Goal: Task Accomplishment & Management: Manage account settings

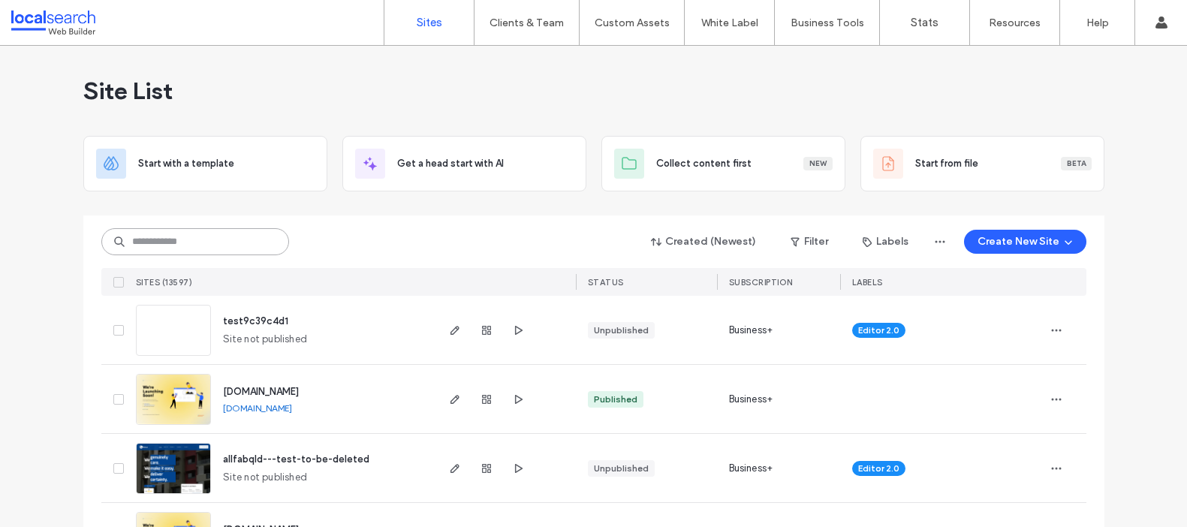
click at [267, 231] on input at bounding box center [195, 241] width 188 height 27
paste input "********"
type input "********"
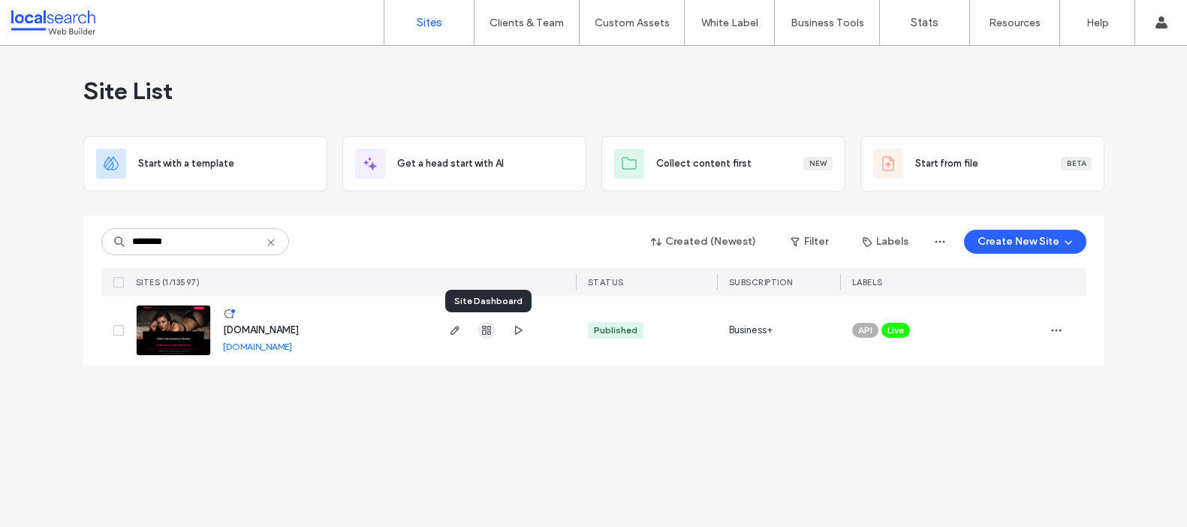
click at [486, 330] on icon "button" at bounding box center [487, 330] width 12 height 12
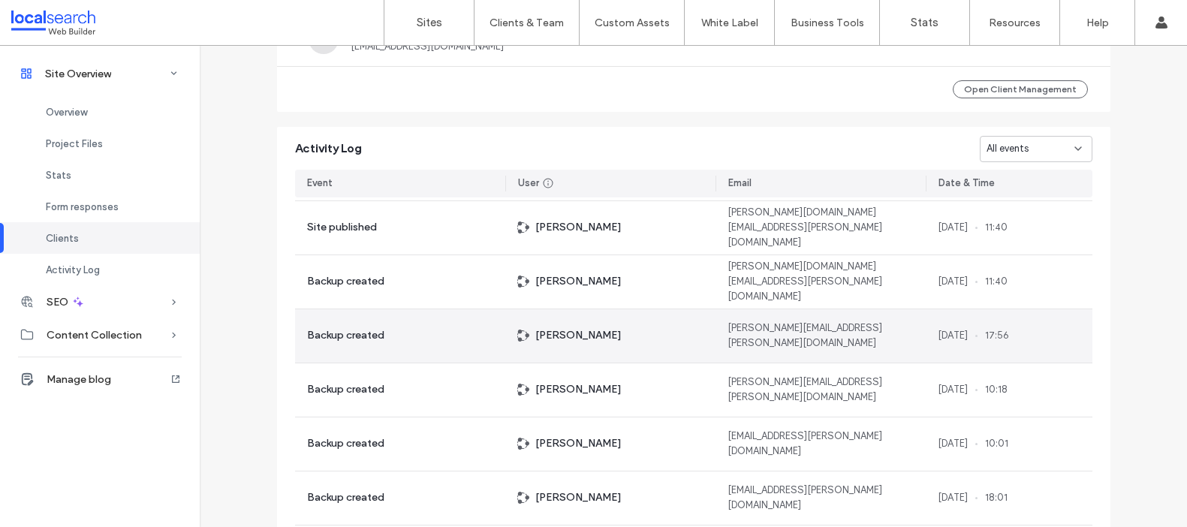
scroll to position [970, 0]
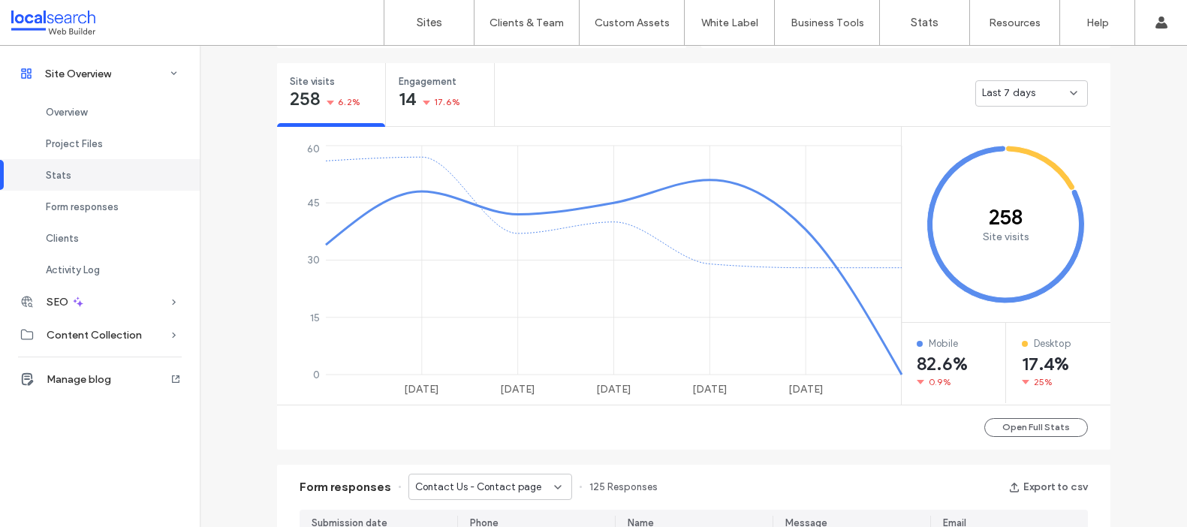
scroll to position [8, 0]
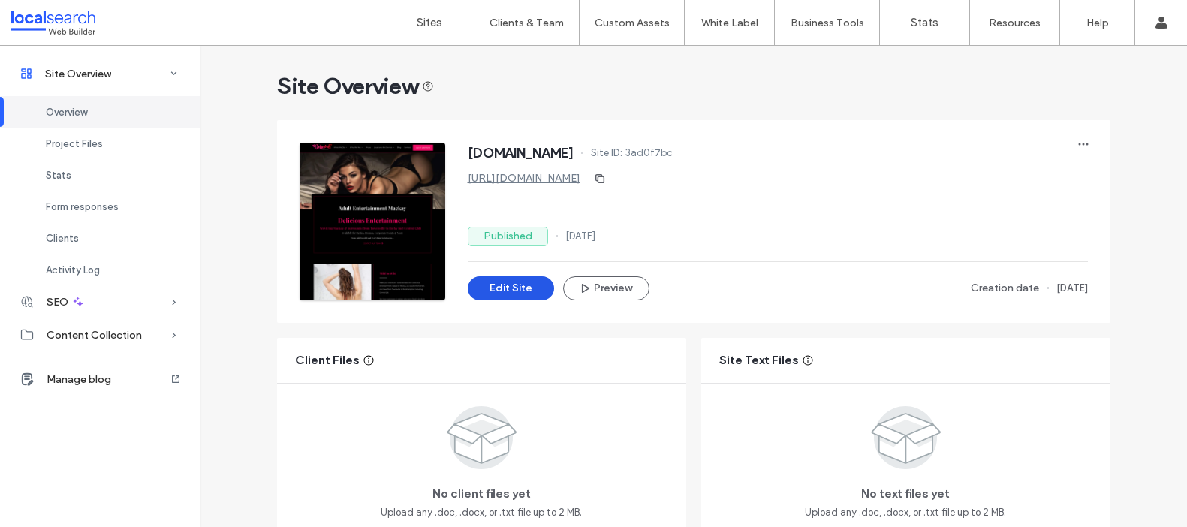
click at [506, 291] on button "Edit Site" at bounding box center [511, 288] width 86 height 24
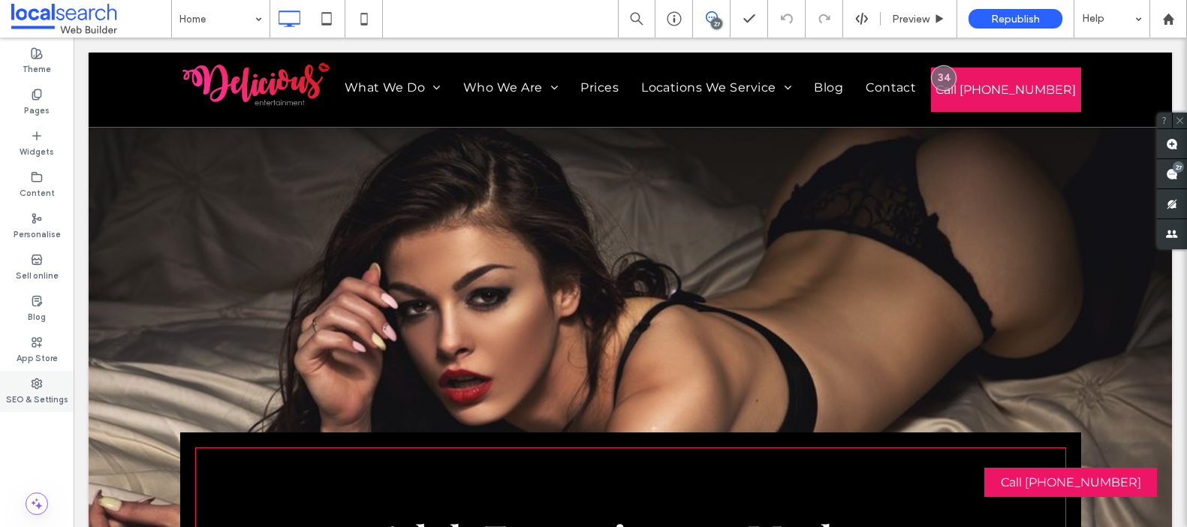
click at [38, 394] on label "SEO & Settings" at bounding box center [37, 398] width 62 height 17
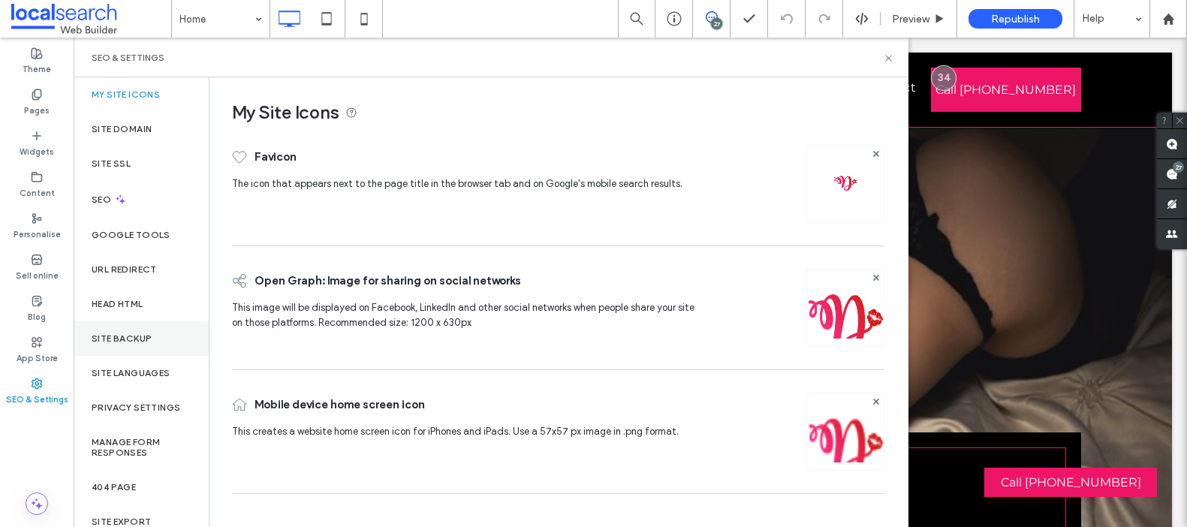
click at [171, 338] on div "Site backup" at bounding box center [141, 338] width 135 height 35
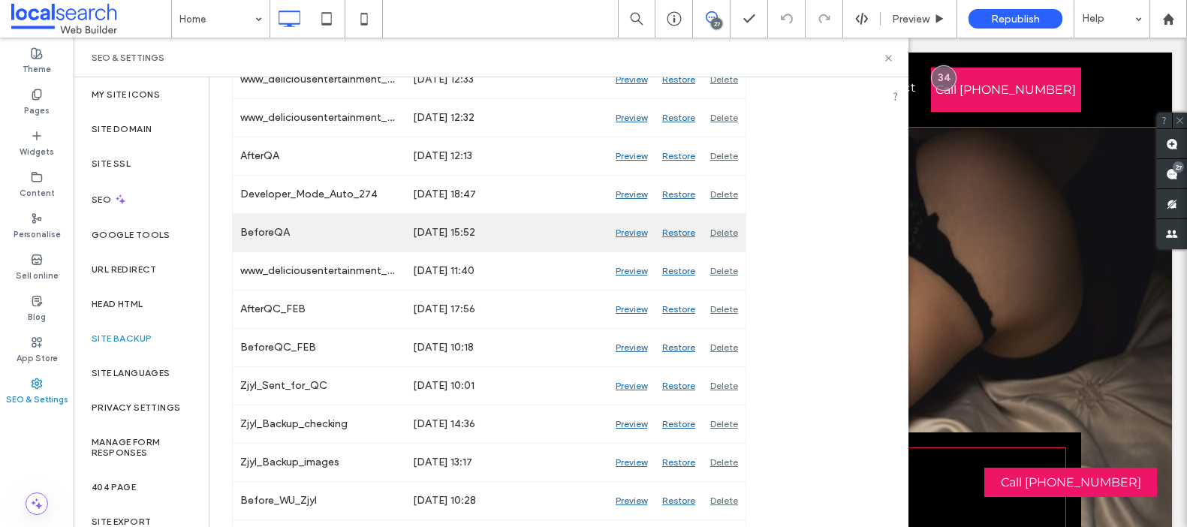
scroll to position [698, 0]
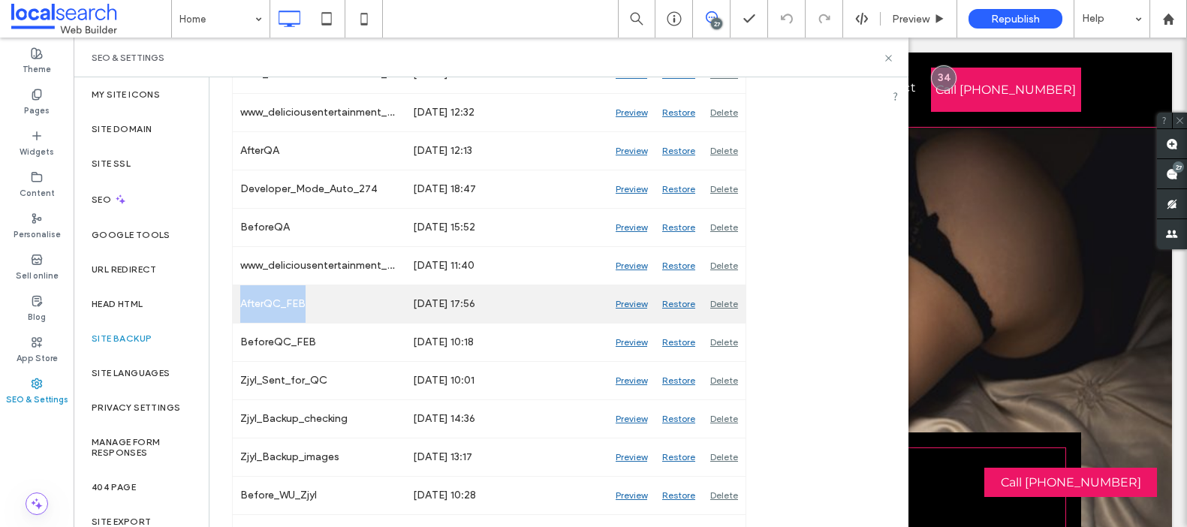
drag, startPoint x: 240, startPoint y: 304, endPoint x: 315, endPoint y: 309, distance: 75.2
click at [315, 303] on div "AfterQC_FEB" at bounding box center [319, 304] width 173 height 38
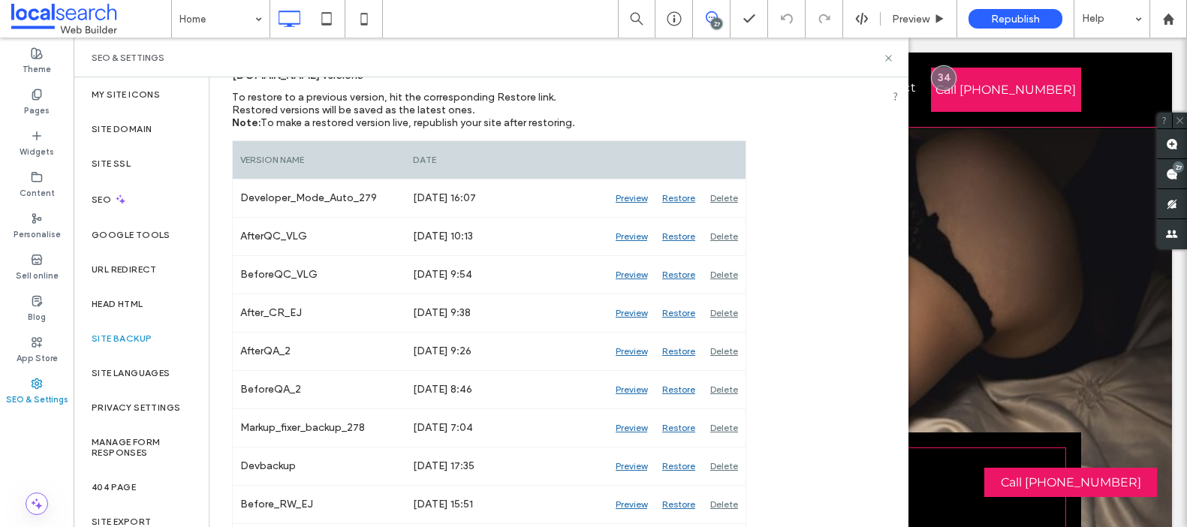
scroll to position [0, 0]
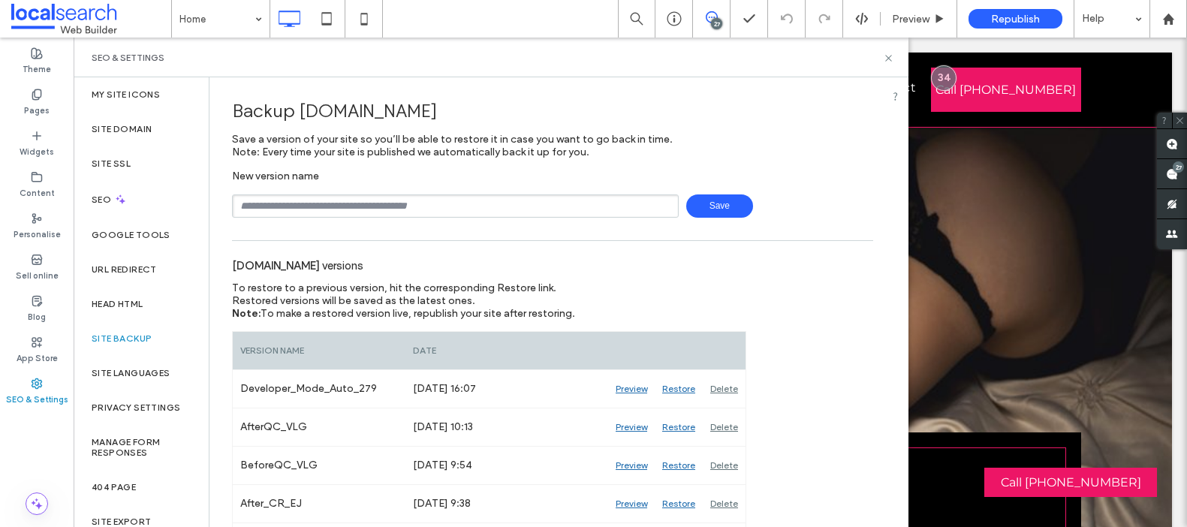
click at [333, 205] on input "text" at bounding box center [455, 205] width 447 height 23
type input "**"
click at [719, 208] on span "Save" at bounding box center [719, 205] width 67 height 23
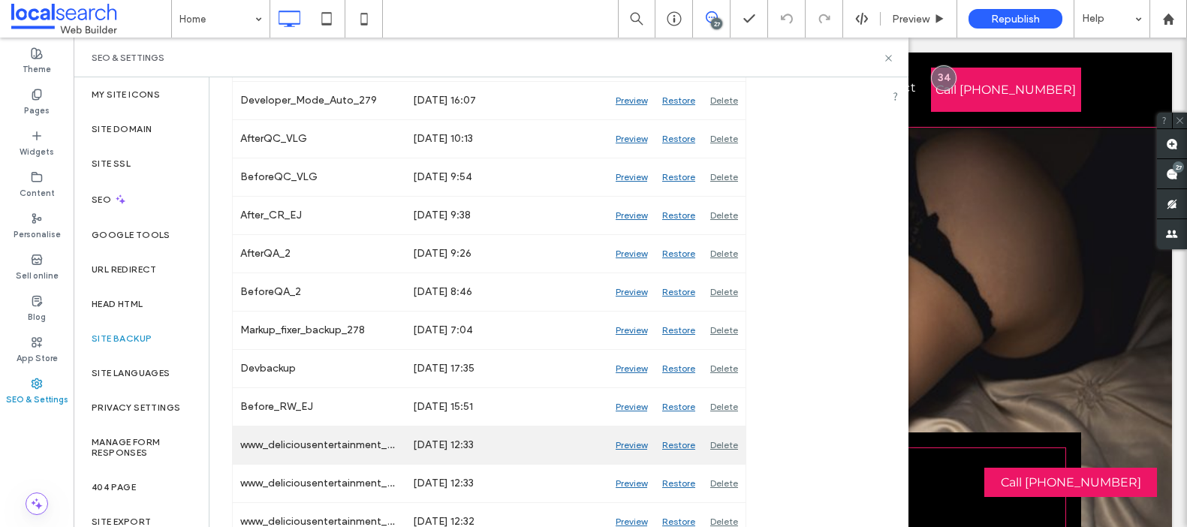
scroll to position [330, 0]
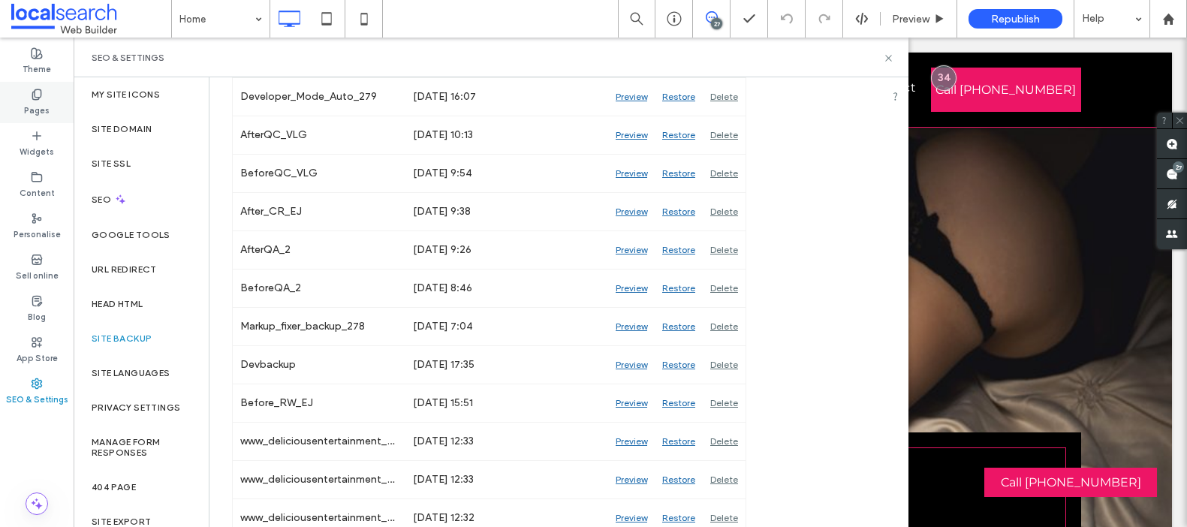
click at [31, 92] on icon at bounding box center [37, 95] width 12 height 12
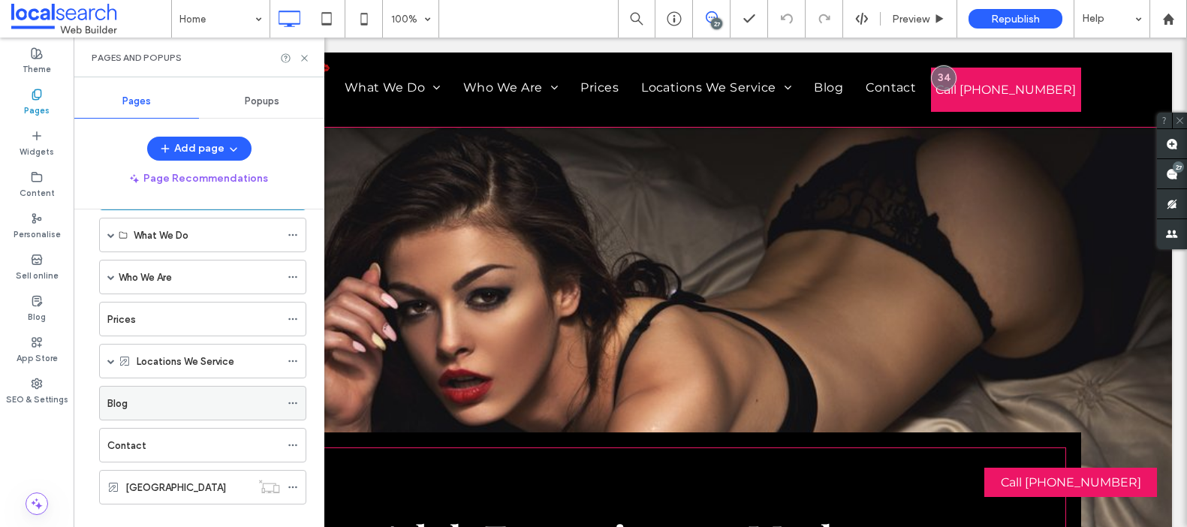
scroll to position [82, 0]
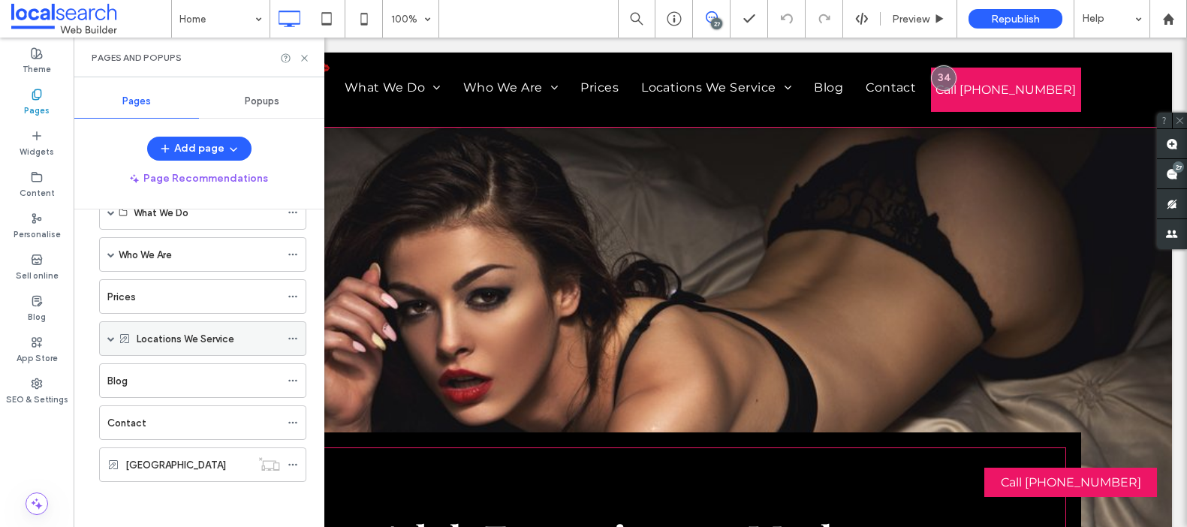
click at [114, 340] on span at bounding box center [111, 339] width 8 height 8
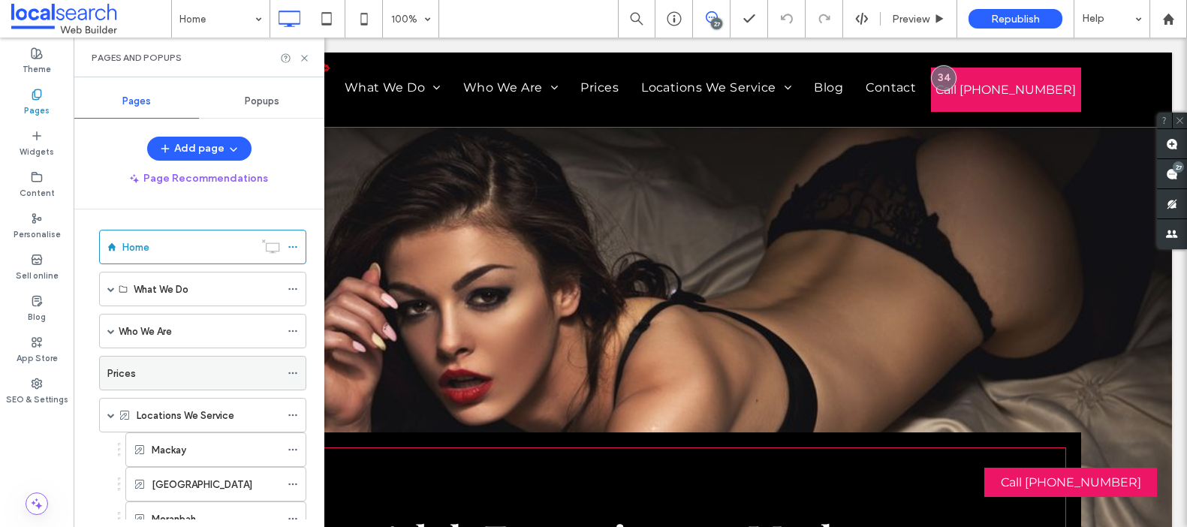
scroll to position [0, 0]
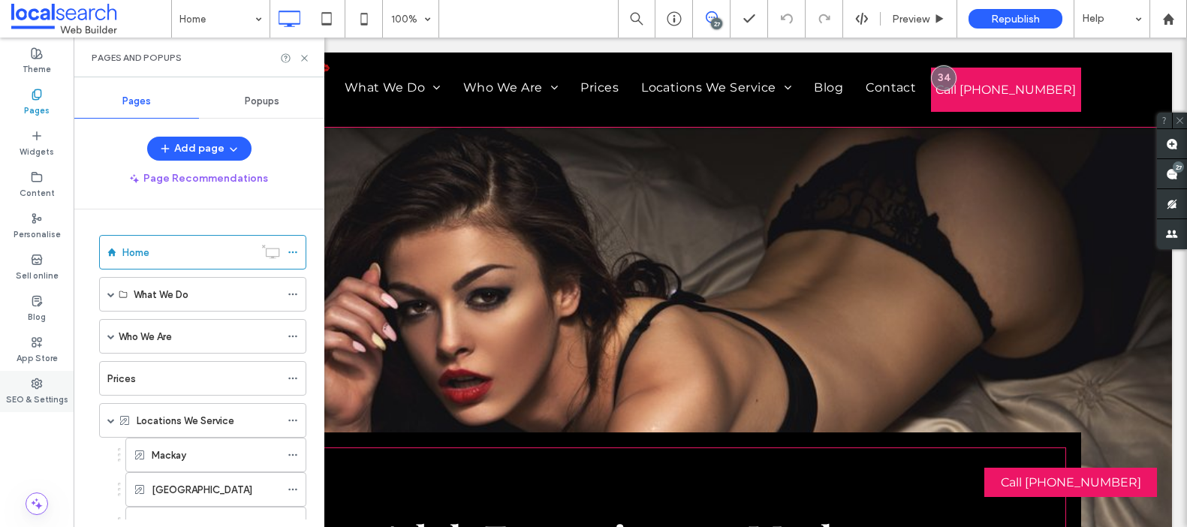
click at [38, 377] on span at bounding box center [37, 383] width 12 height 13
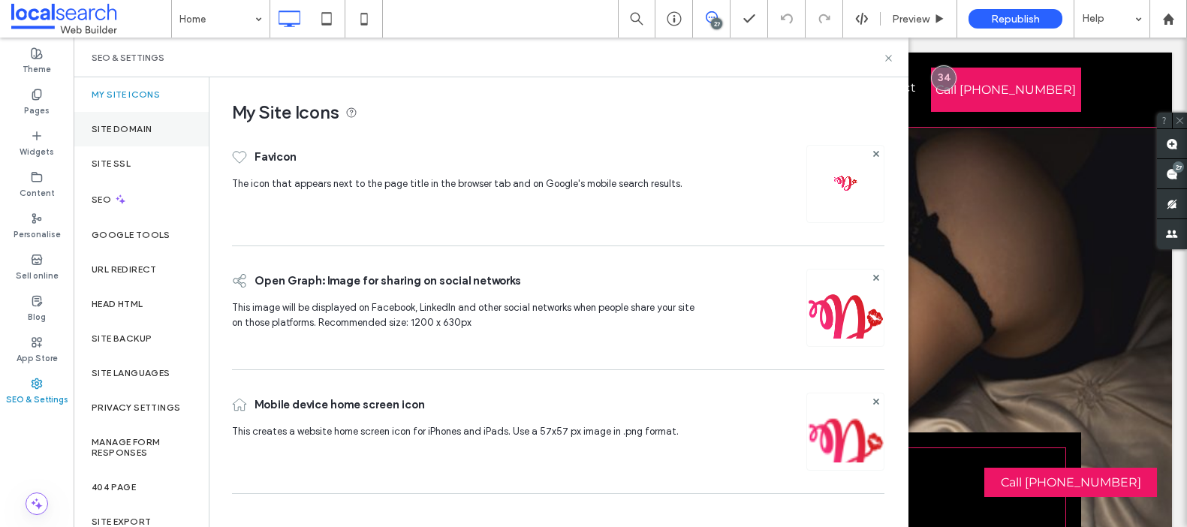
click at [152, 137] on div "Site Domain" at bounding box center [141, 129] width 135 height 35
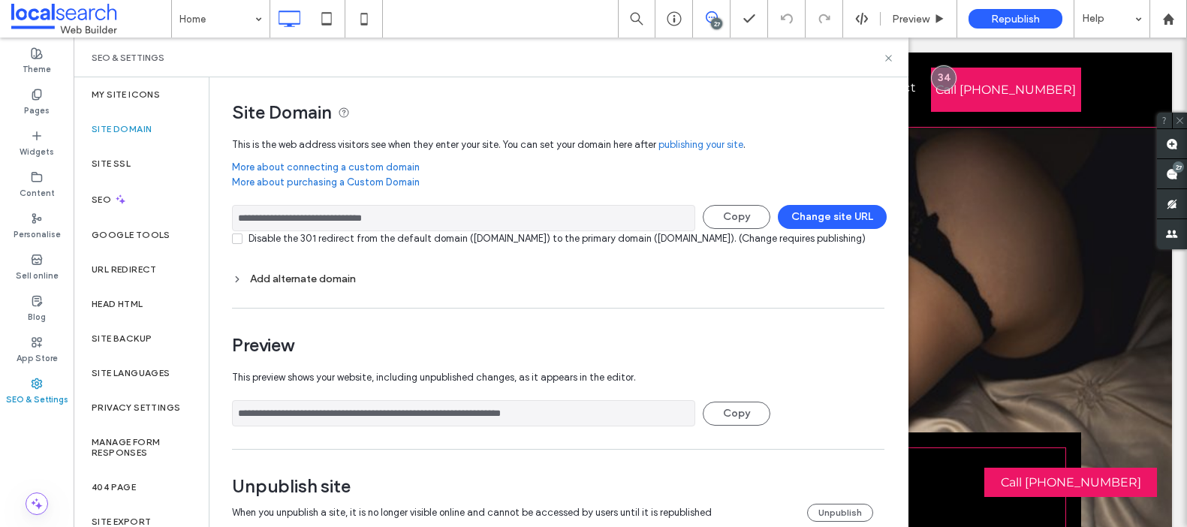
drag, startPoint x: 419, startPoint y: 218, endPoint x: 223, endPoint y: 216, distance: 196.0
click at [223, 217] on div "**********" at bounding box center [552, 314] width 686 height 475
click at [890, 53] on icon at bounding box center [888, 58] width 11 height 11
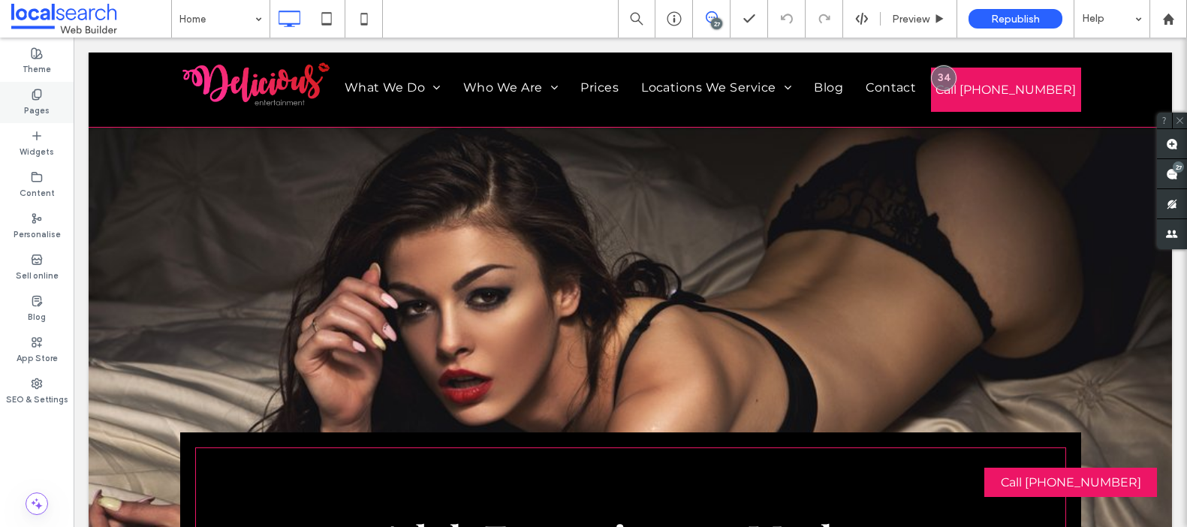
click at [45, 98] on div "Pages" at bounding box center [37, 102] width 74 height 41
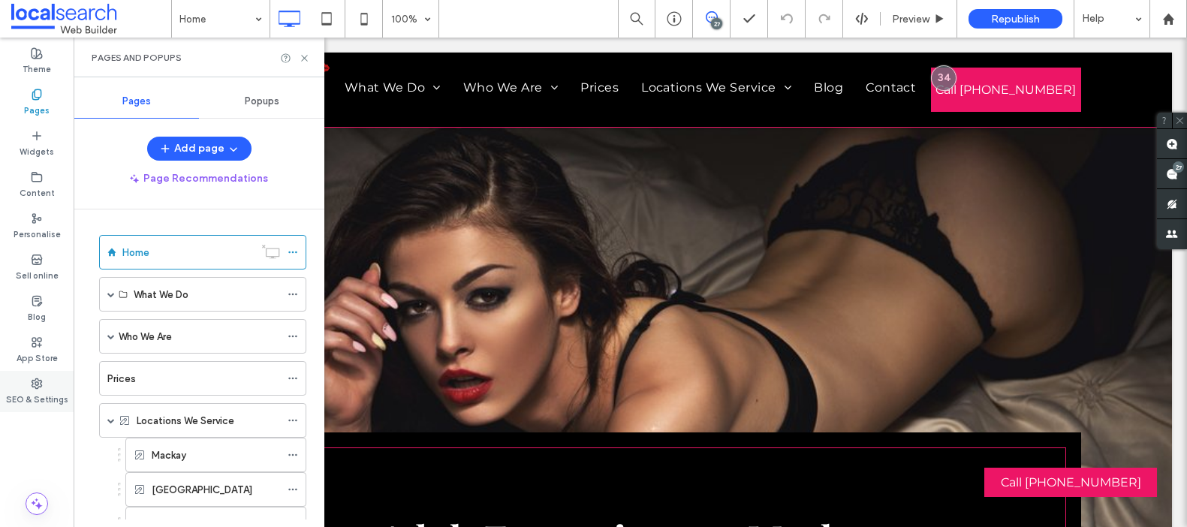
click at [33, 390] on label "SEO & Settings" at bounding box center [37, 398] width 62 height 17
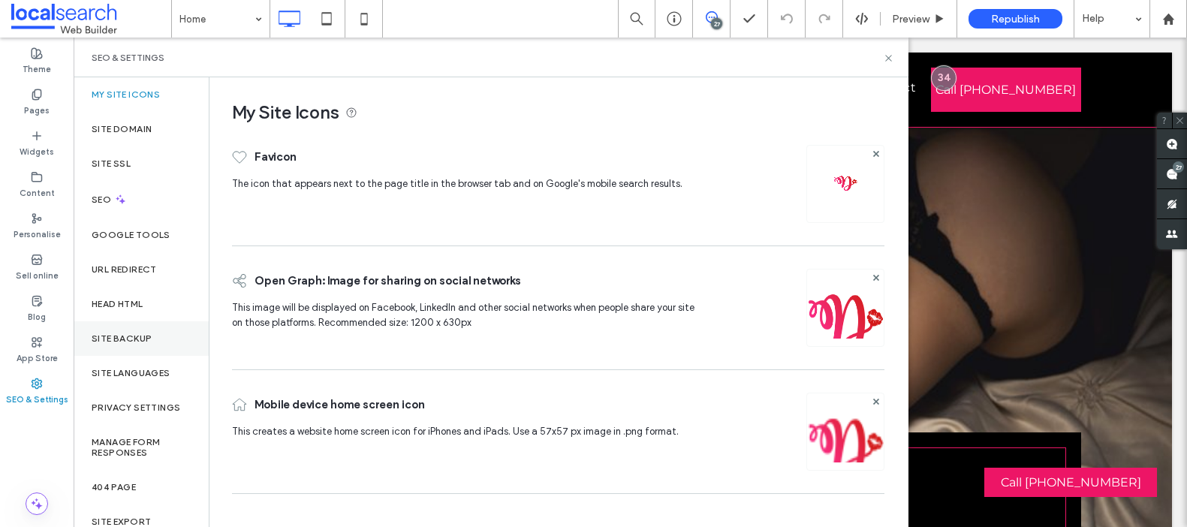
click at [146, 334] on label "Site backup" at bounding box center [122, 338] width 60 height 11
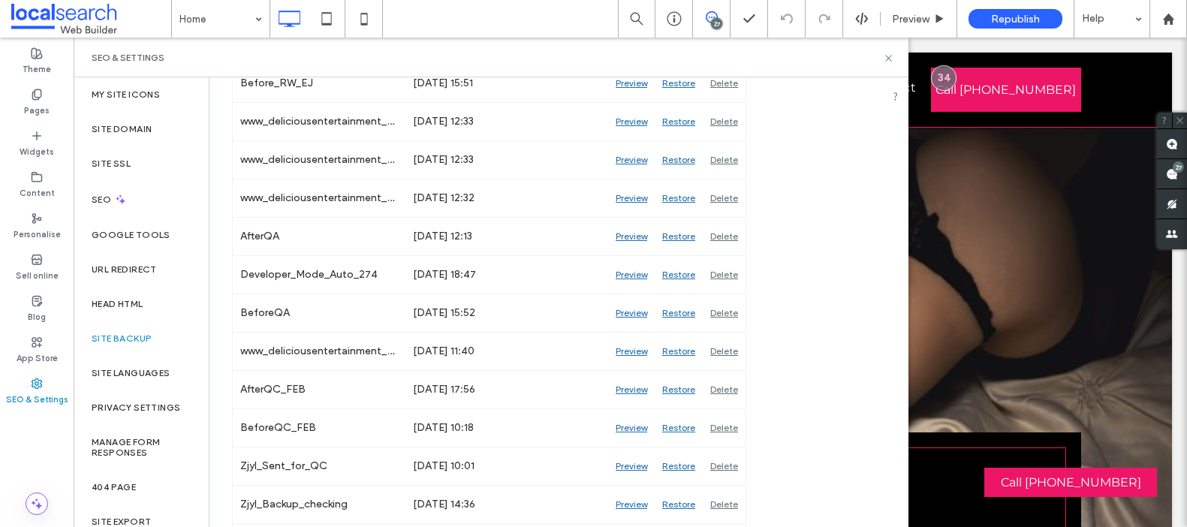
scroll to position [653, 0]
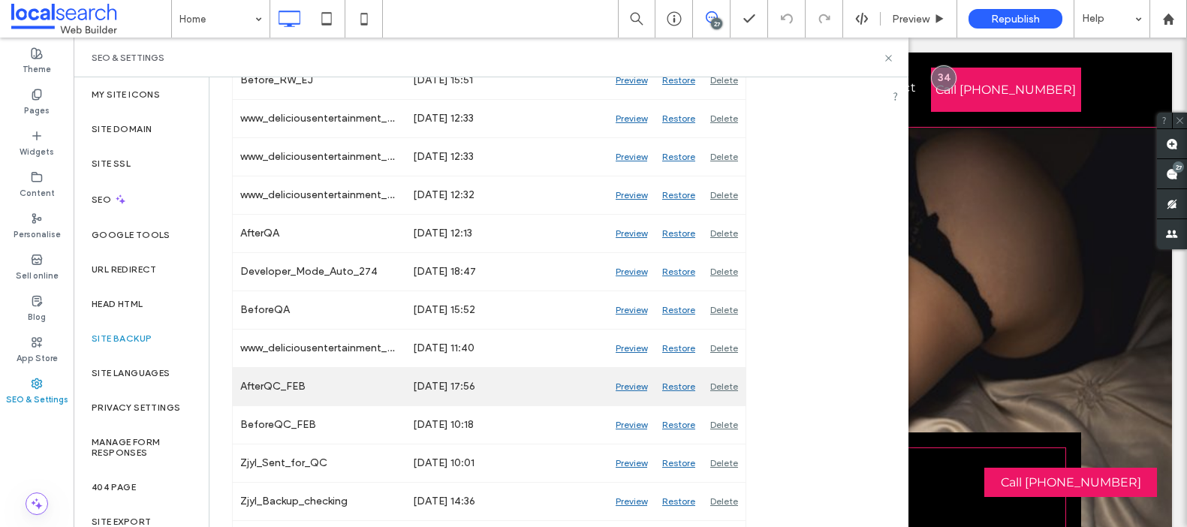
click at [682, 387] on div "Restore" at bounding box center [679, 387] width 48 height 38
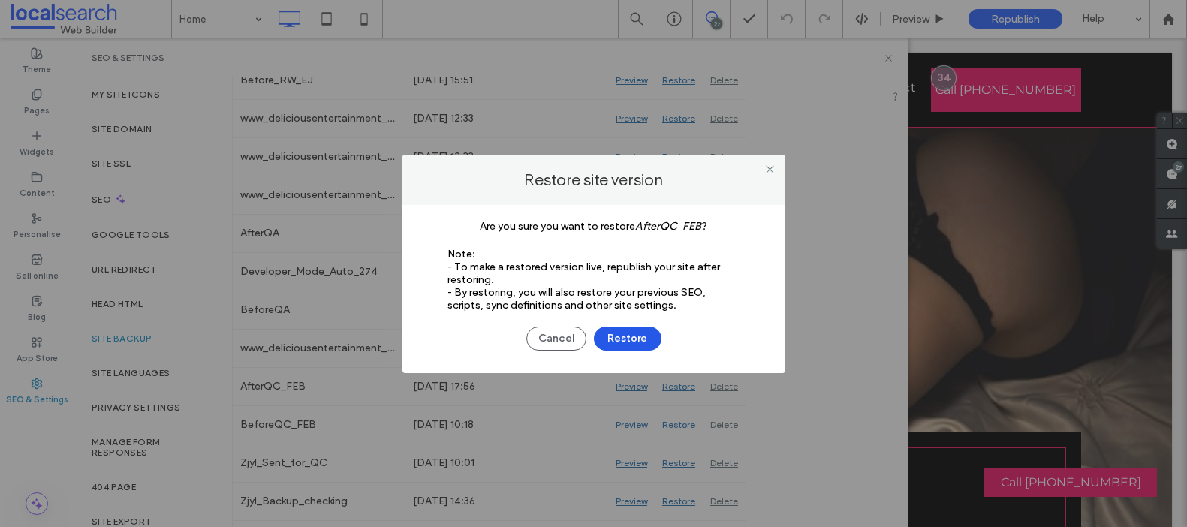
click at [625, 336] on button "Restore" at bounding box center [628, 339] width 68 height 24
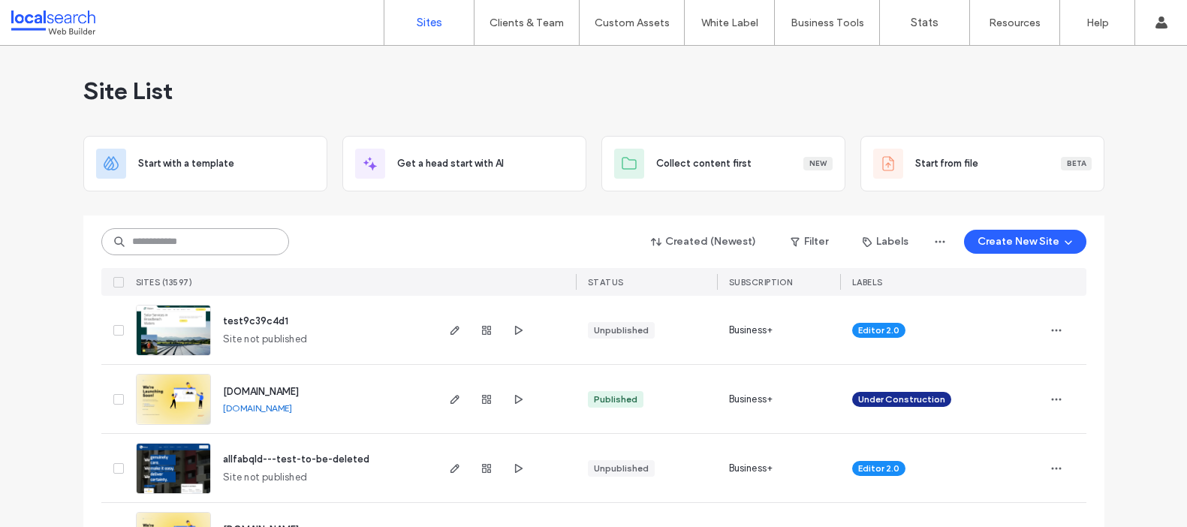
click at [182, 243] on input at bounding box center [195, 241] width 188 height 27
paste input "********"
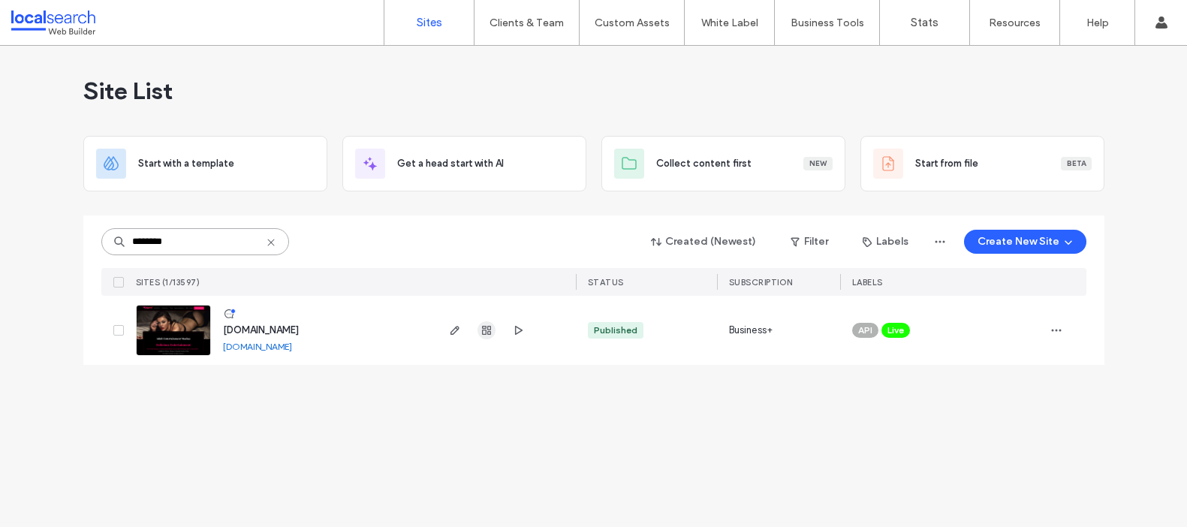
type input "********"
click at [490, 327] on icon "button" at bounding box center [487, 330] width 12 height 12
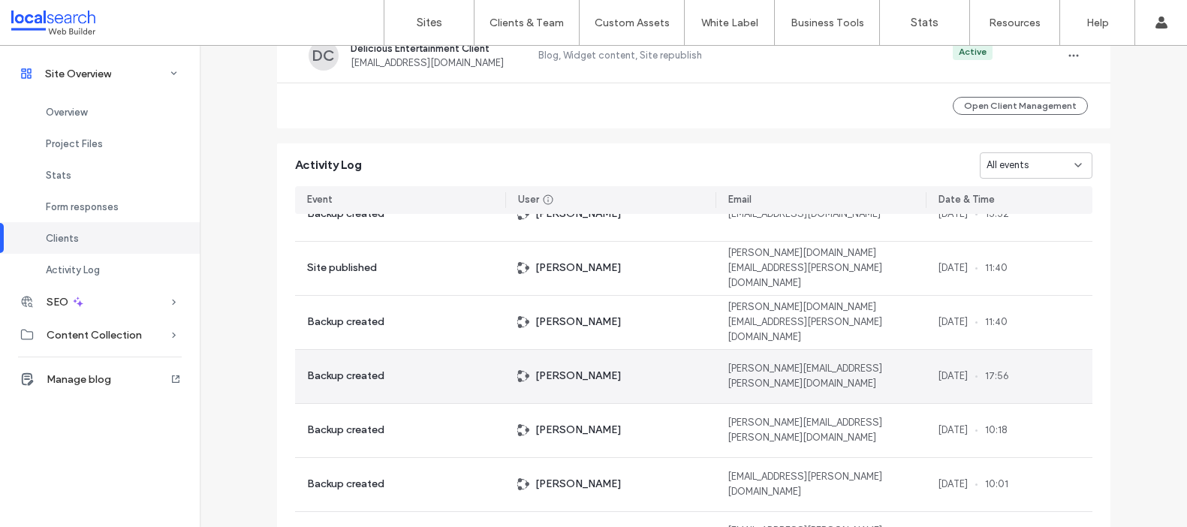
scroll to position [866, 0]
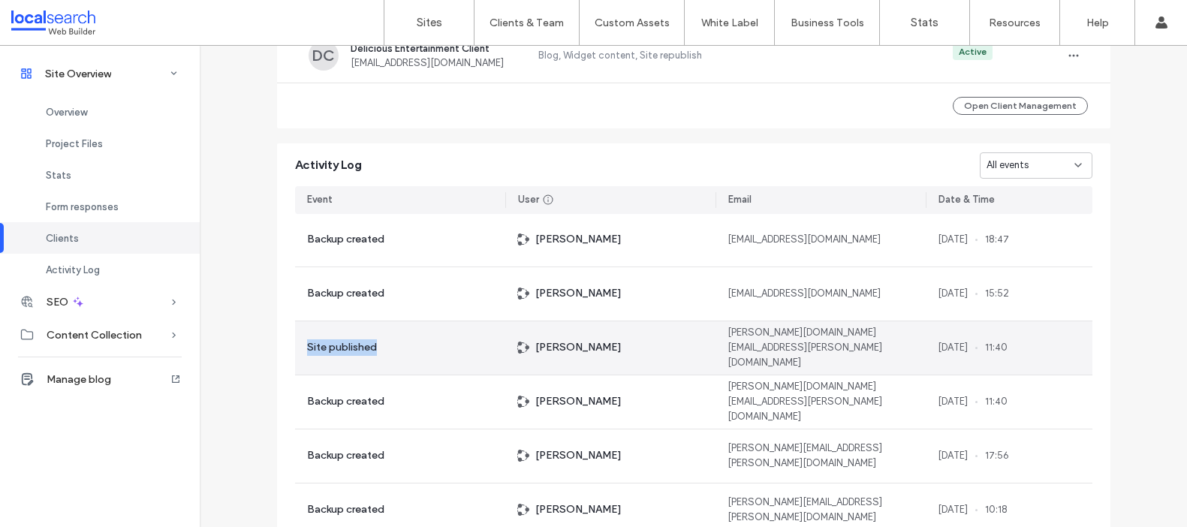
drag, startPoint x: 303, startPoint y: 348, endPoint x: 391, endPoint y: 343, distance: 88.8
click at [390, 342] on div "Site published" at bounding box center [400, 347] width 210 height 53
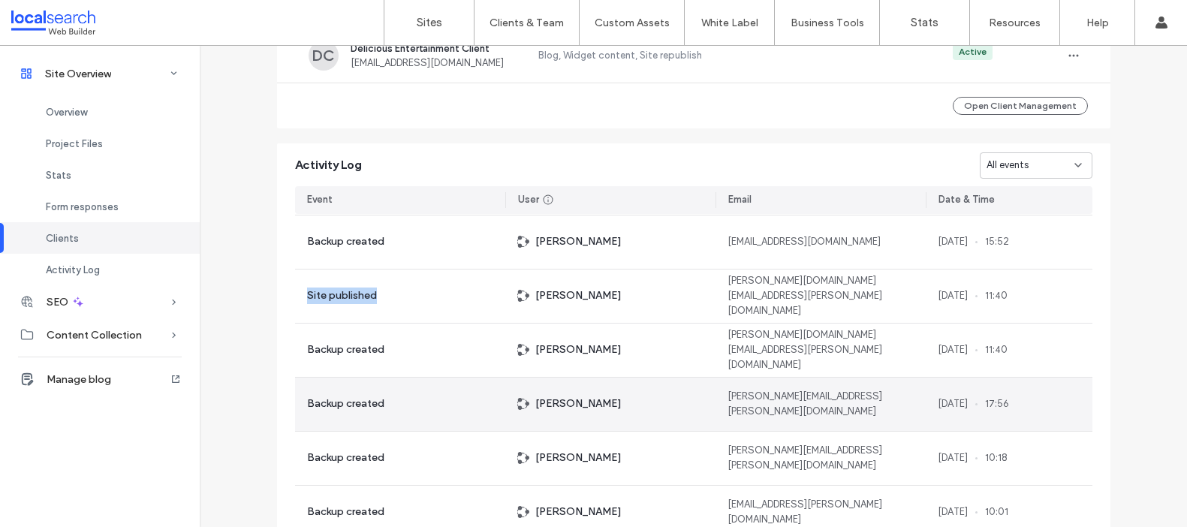
scroll to position [923, 0]
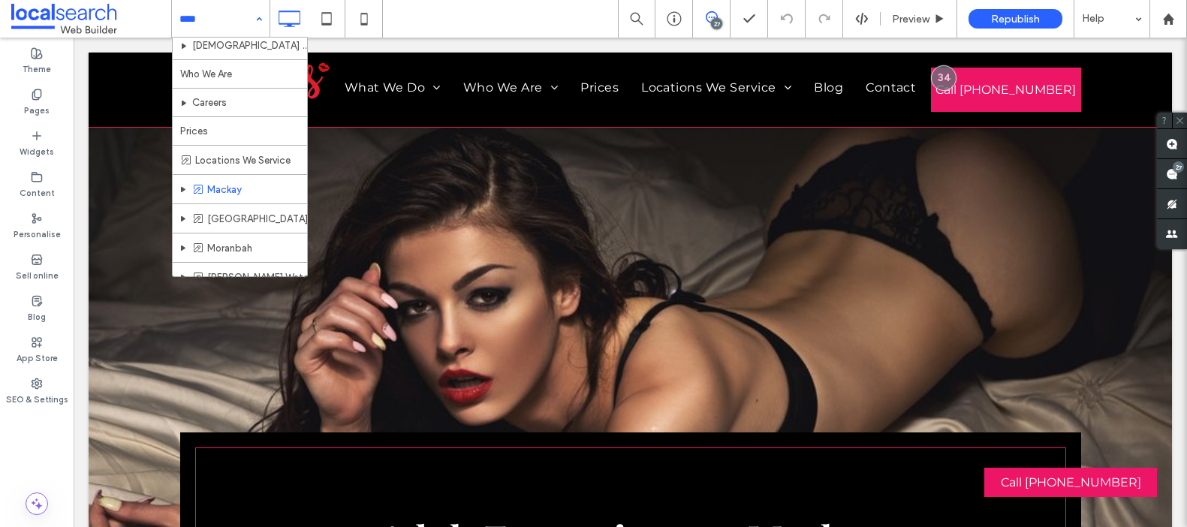
scroll to position [128, 0]
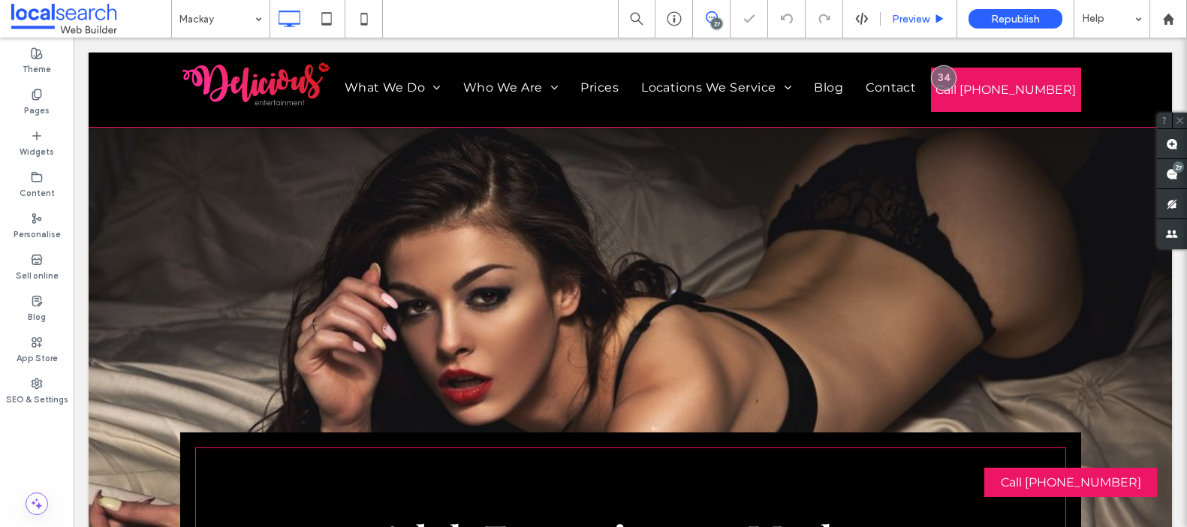
click at [904, 21] on span "Preview" at bounding box center [911, 19] width 38 height 13
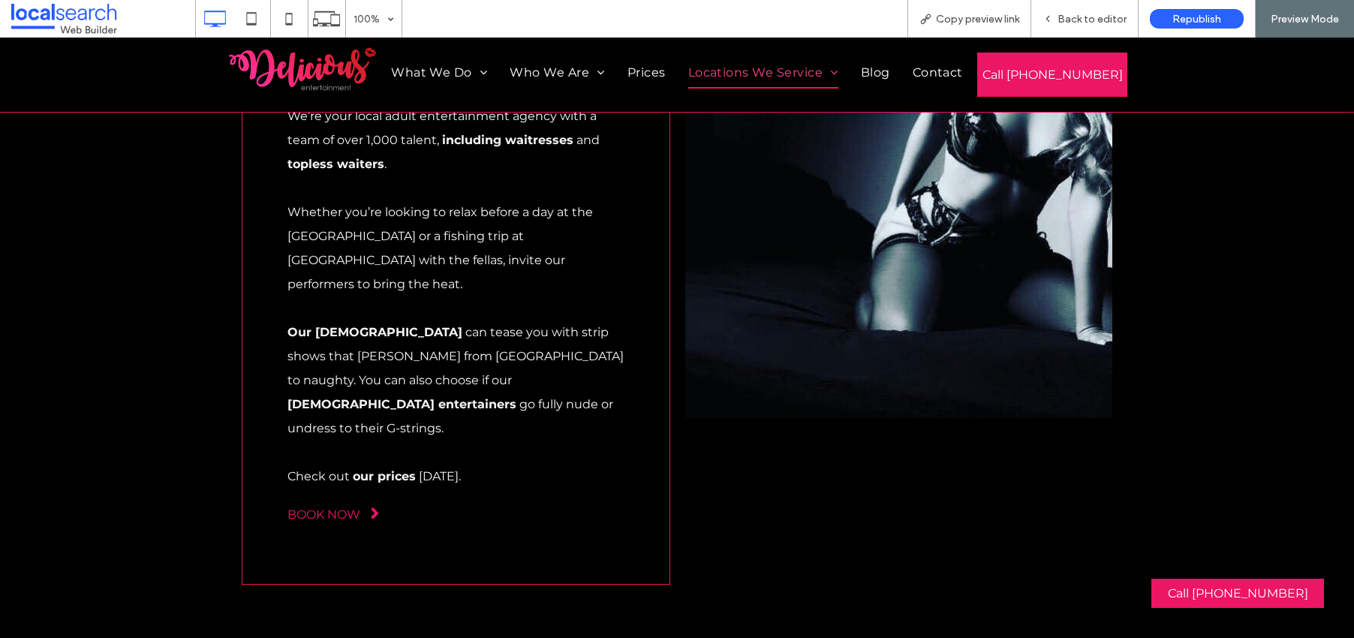
scroll to position [897, 0]
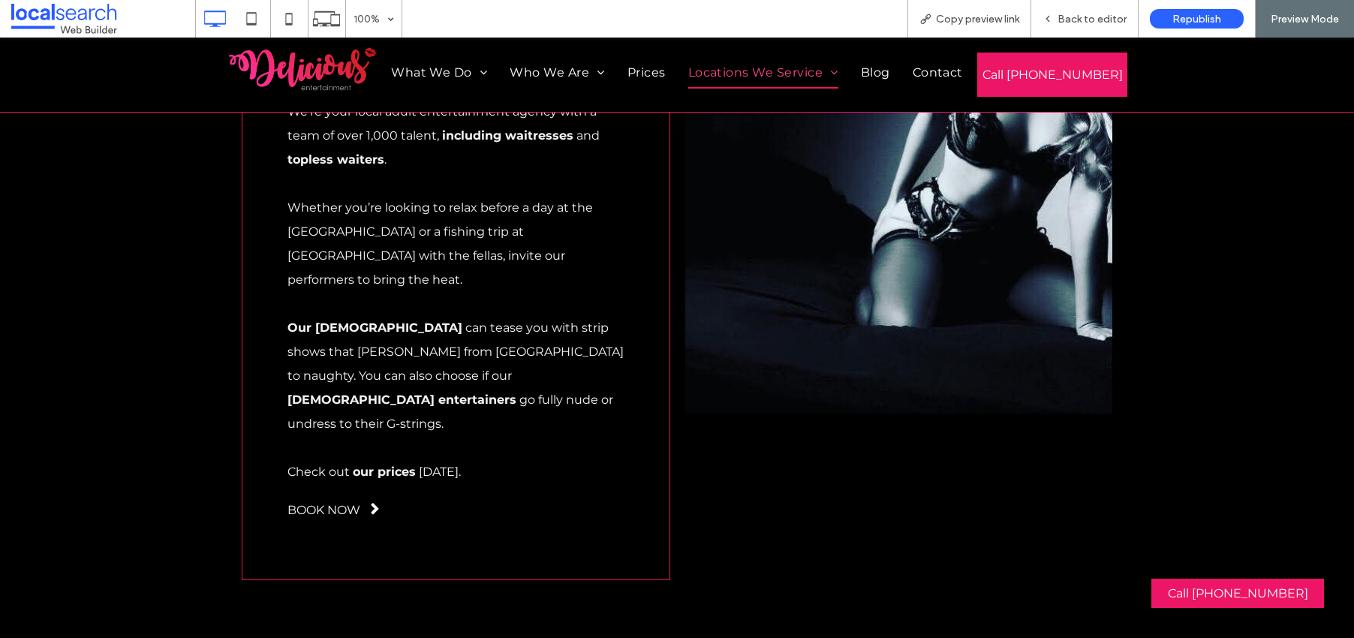
click at [339, 496] on span "Book Now" at bounding box center [324, 510] width 73 height 29
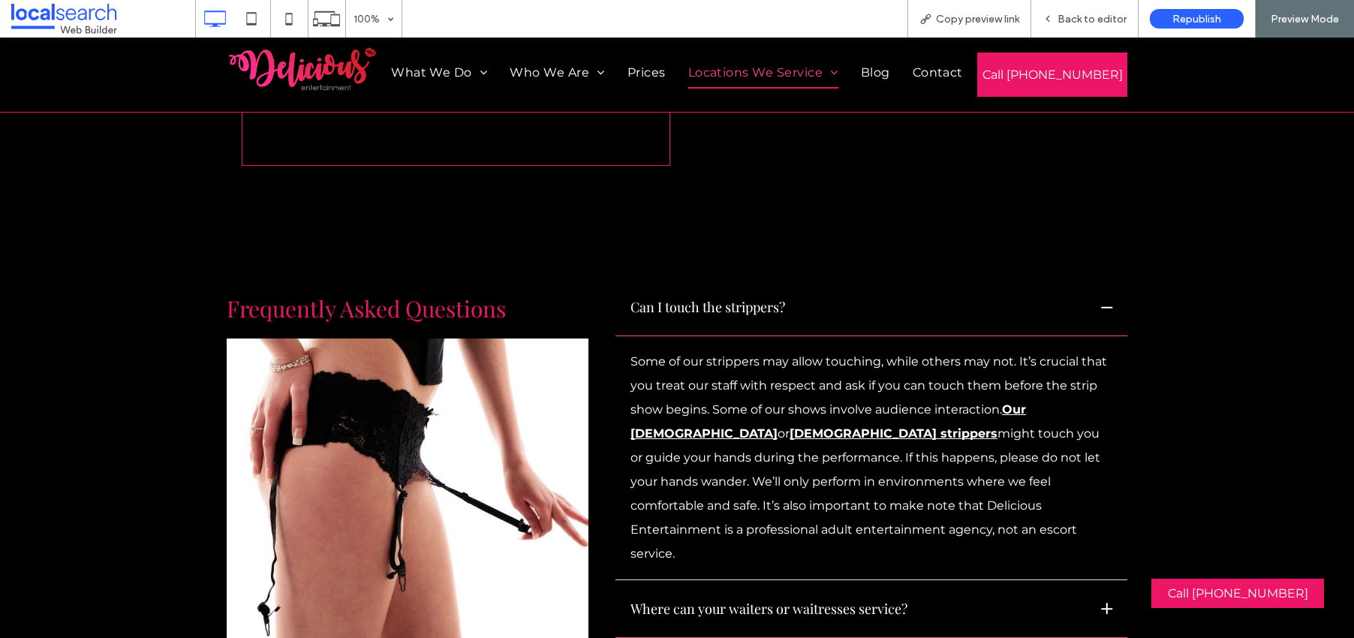
scroll to position [3869, 0]
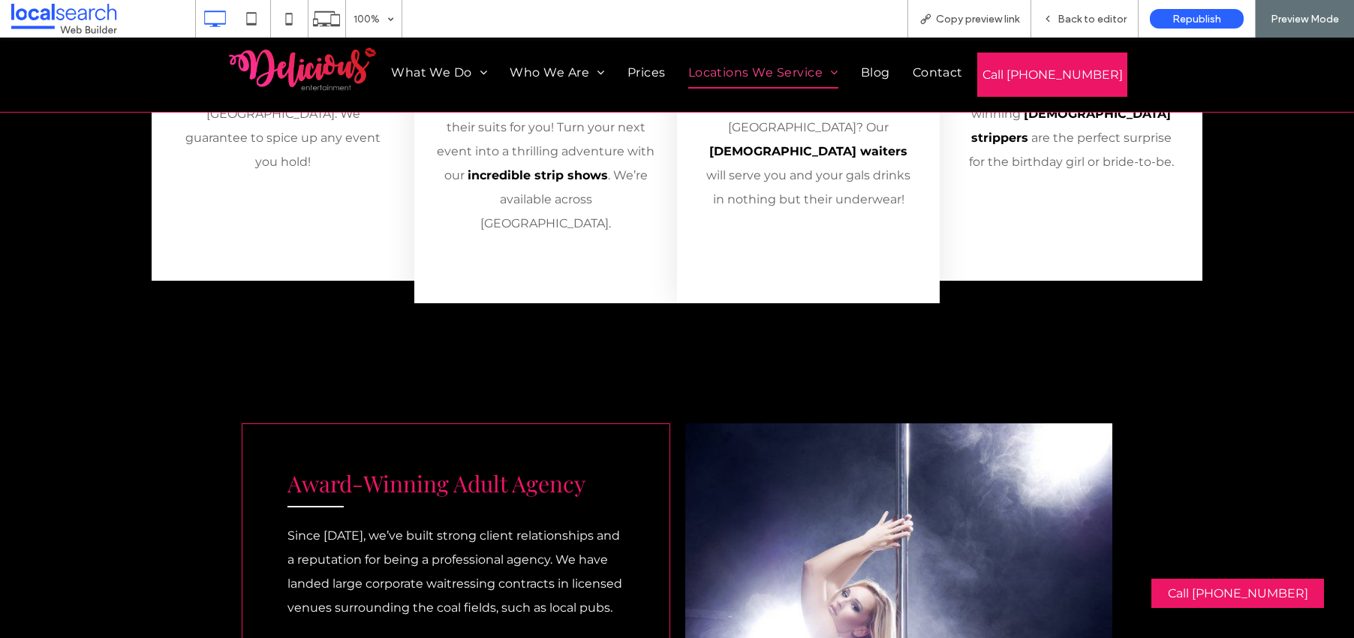
scroll to position [2755, 0]
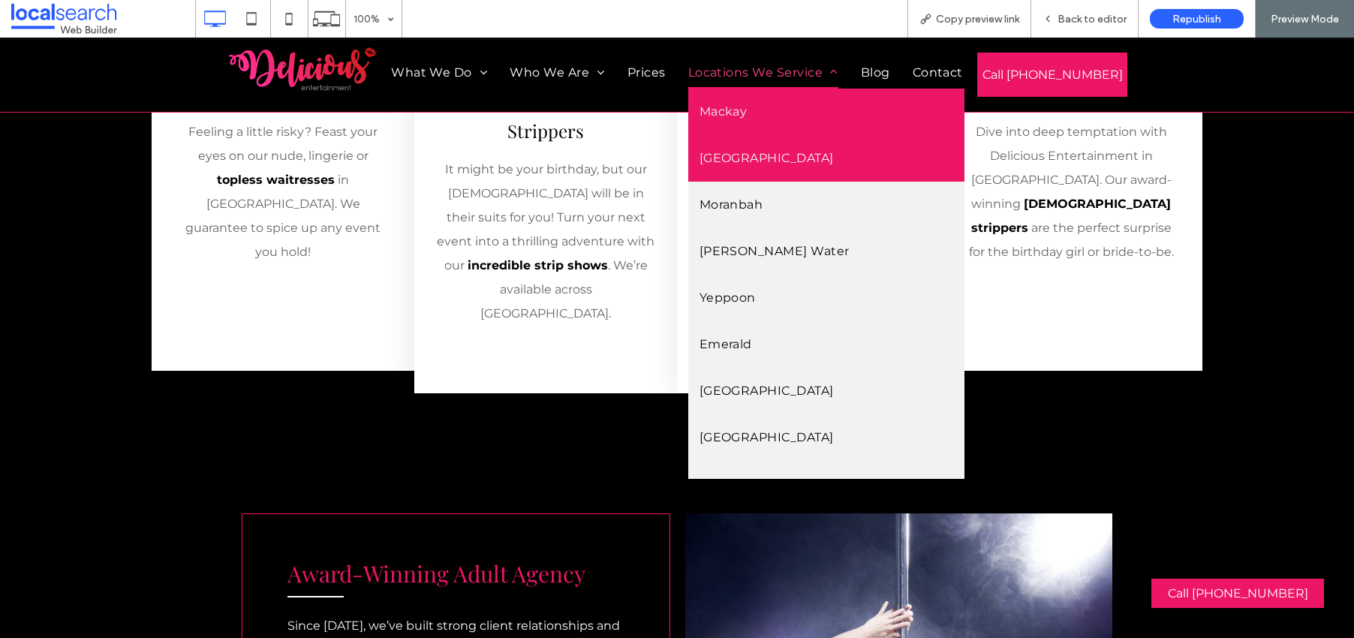
click at [757, 166] on span "Rockhampton" at bounding box center [767, 158] width 134 height 24
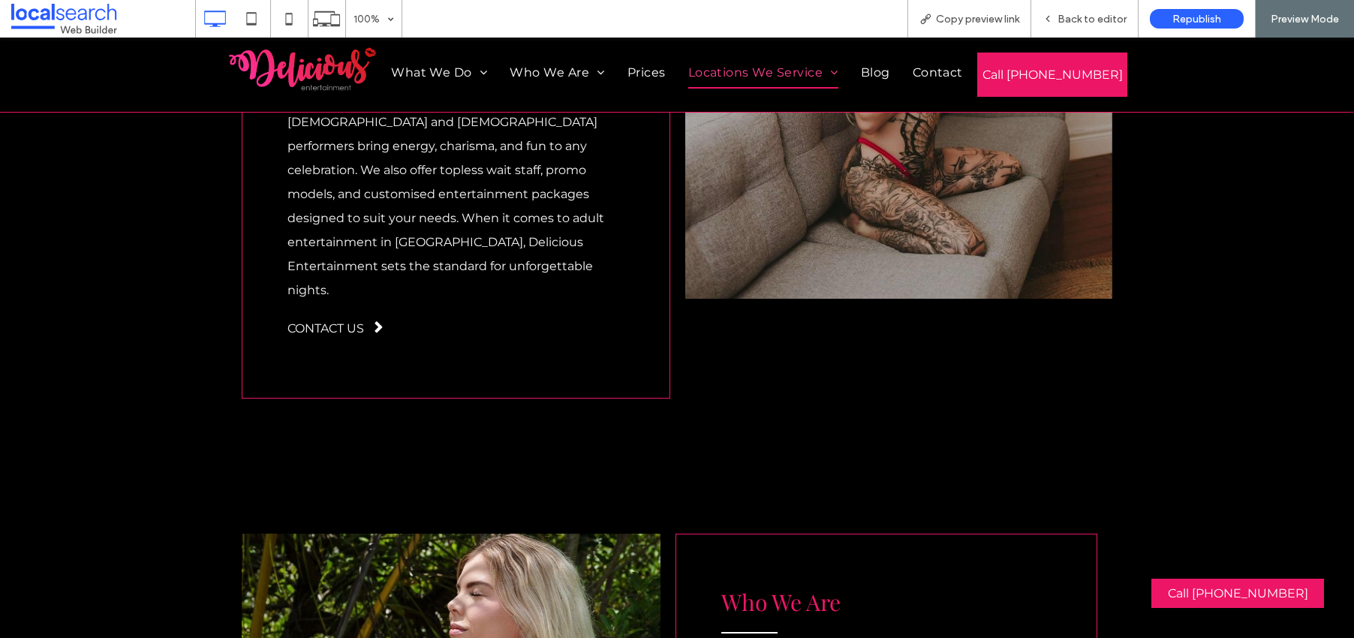
click at [342, 314] on span "Contact Us" at bounding box center [326, 328] width 77 height 29
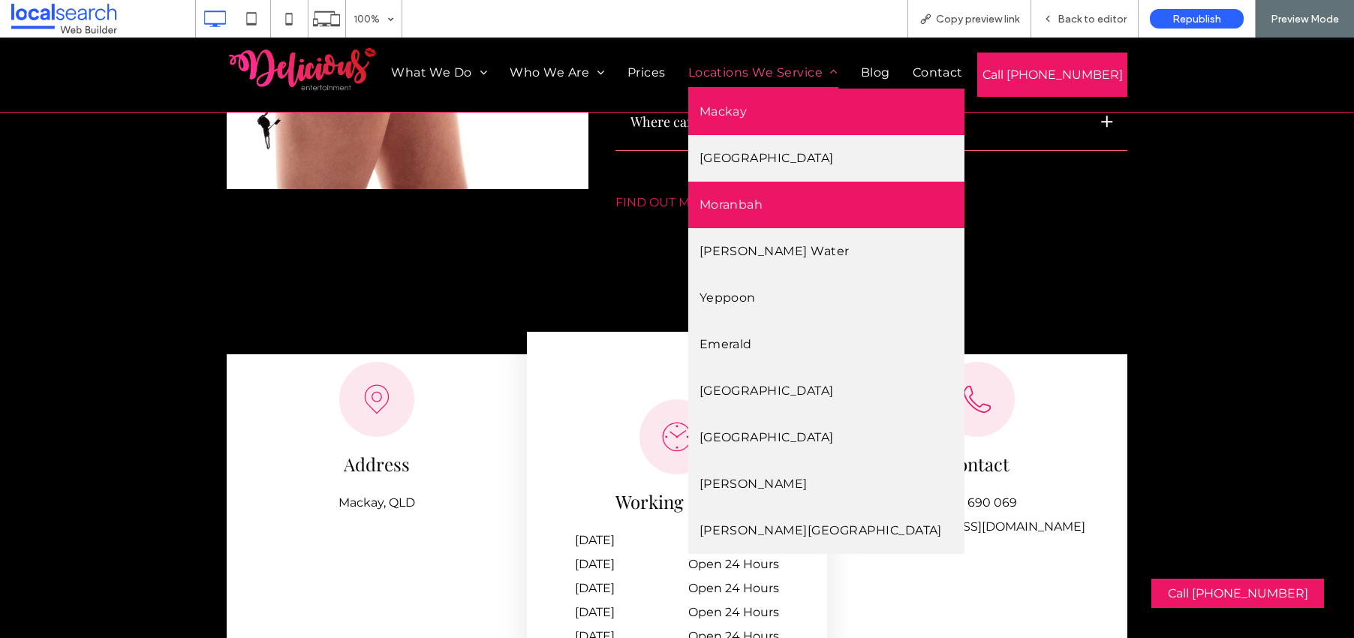
click at [738, 212] on span "Moranbah" at bounding box center [732, 205] width 64 height 24
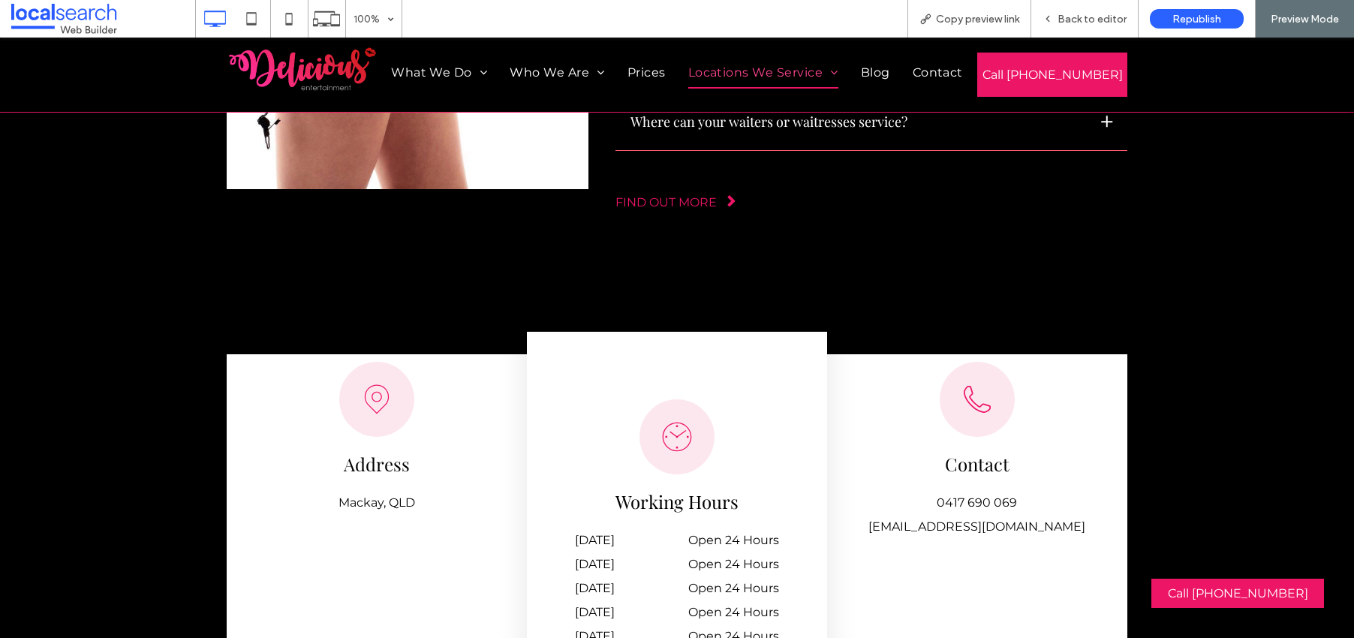
click at [750, 74] on div at bounding box center [677, 319] width 1354 height 638
click at [1083, 14] on span "Back to editor" at bounding box center [1092, 19] width 69 height 13
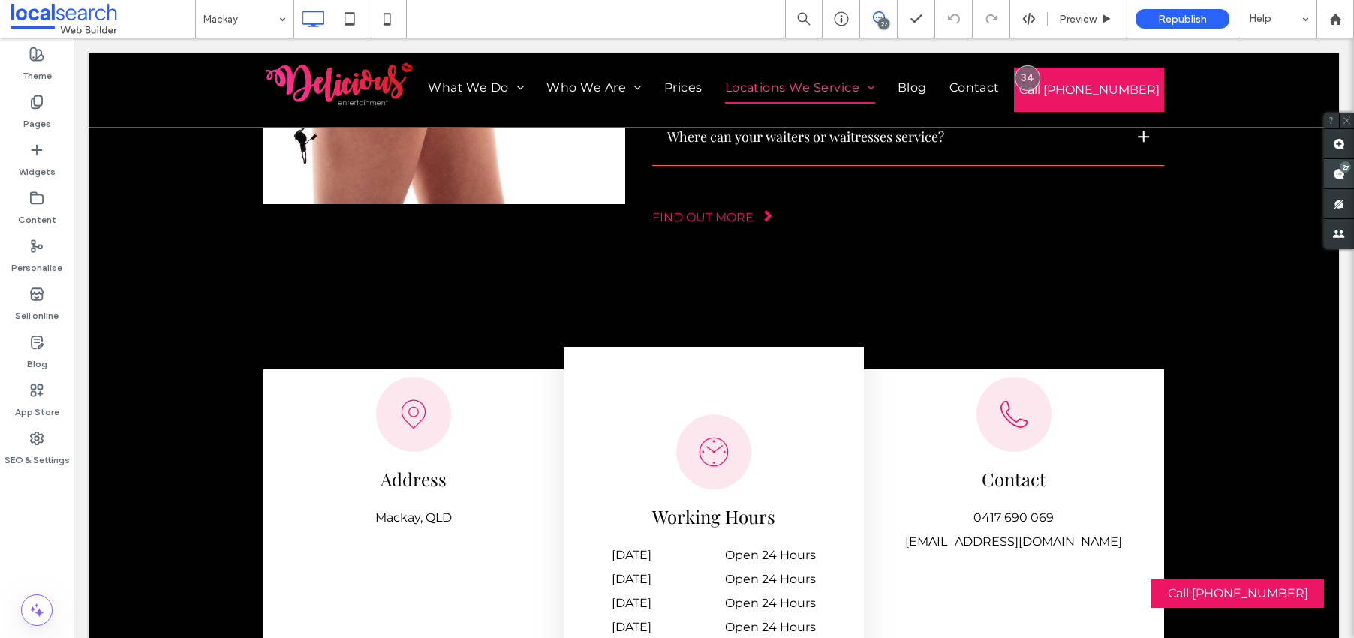
click at [1186, 175] on use at bounding box center [1339, 174] width 12 height 12
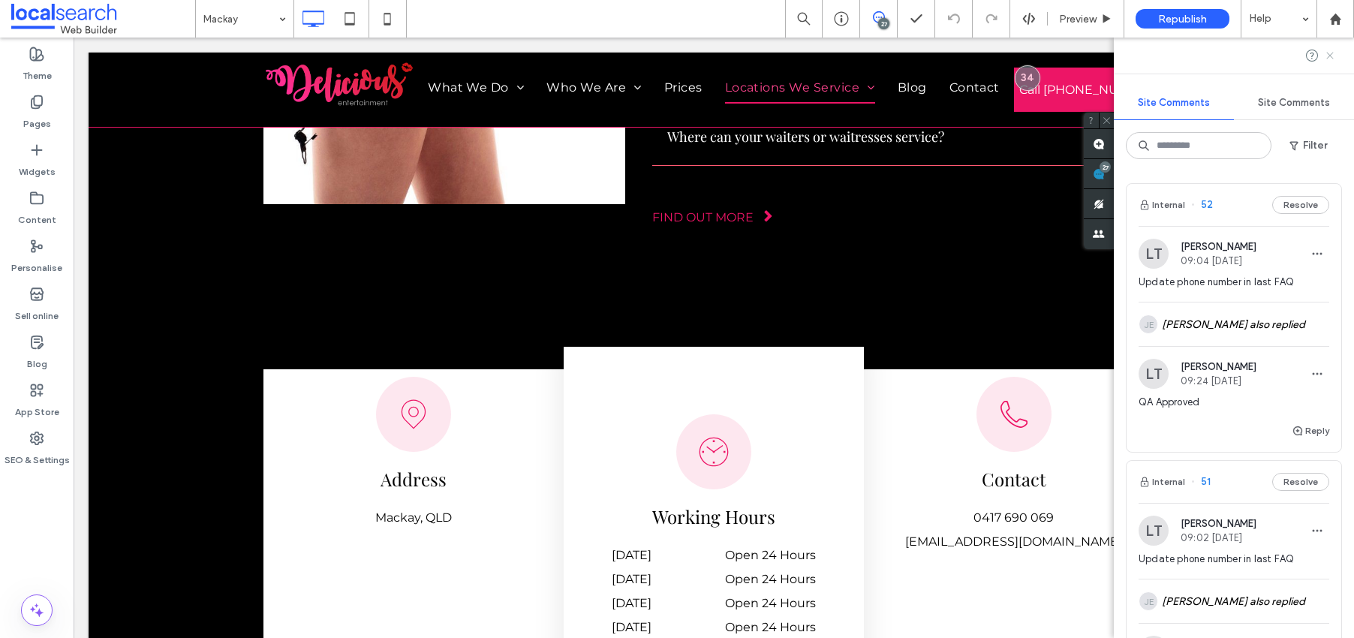
click at [1186, 56] on icon at bounding box center [1330, 56] width 12 height 12
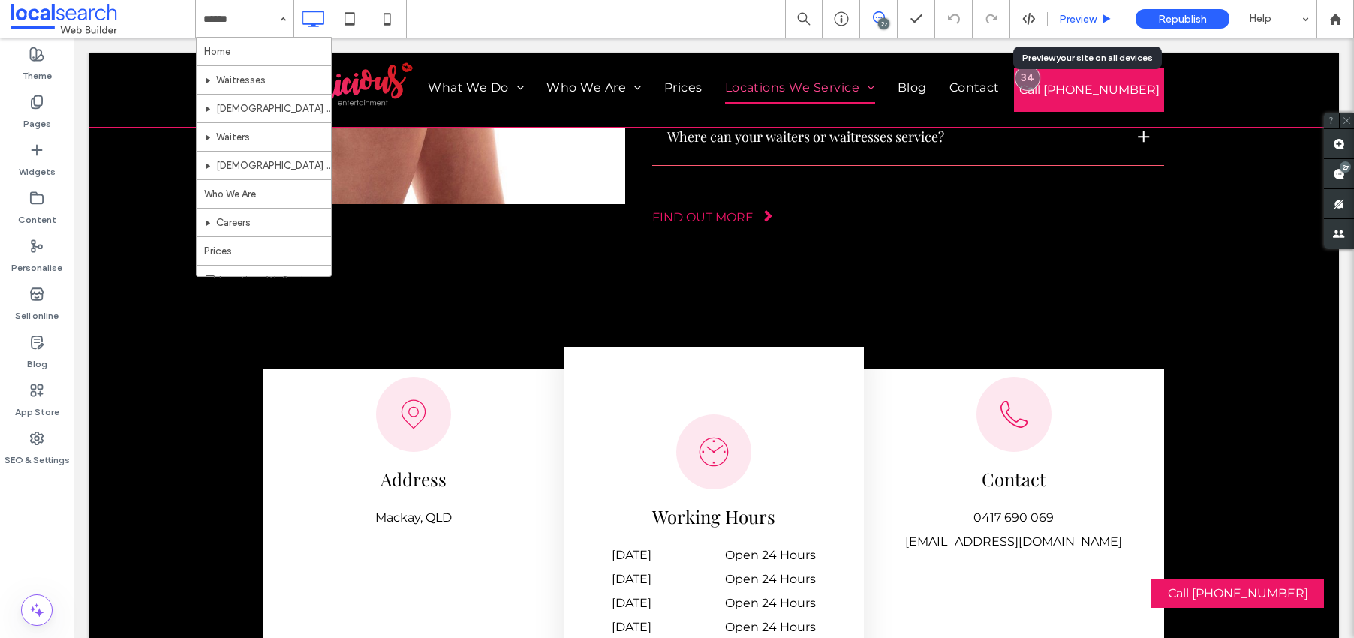
click at [1074, 20] on span "Preview" at bounding box center [1078, 19] width 38 height 13
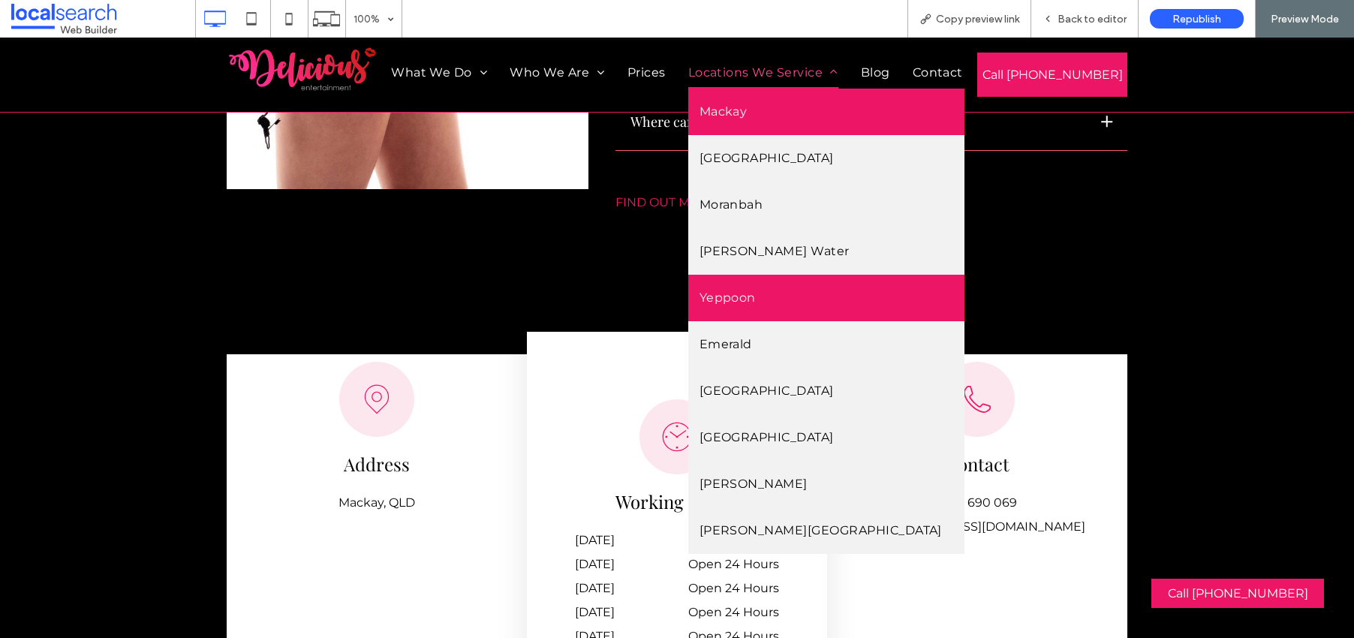
click at [740, 305] on span "Yeppoon" at bounding box center [728, 298] width 56 height 24
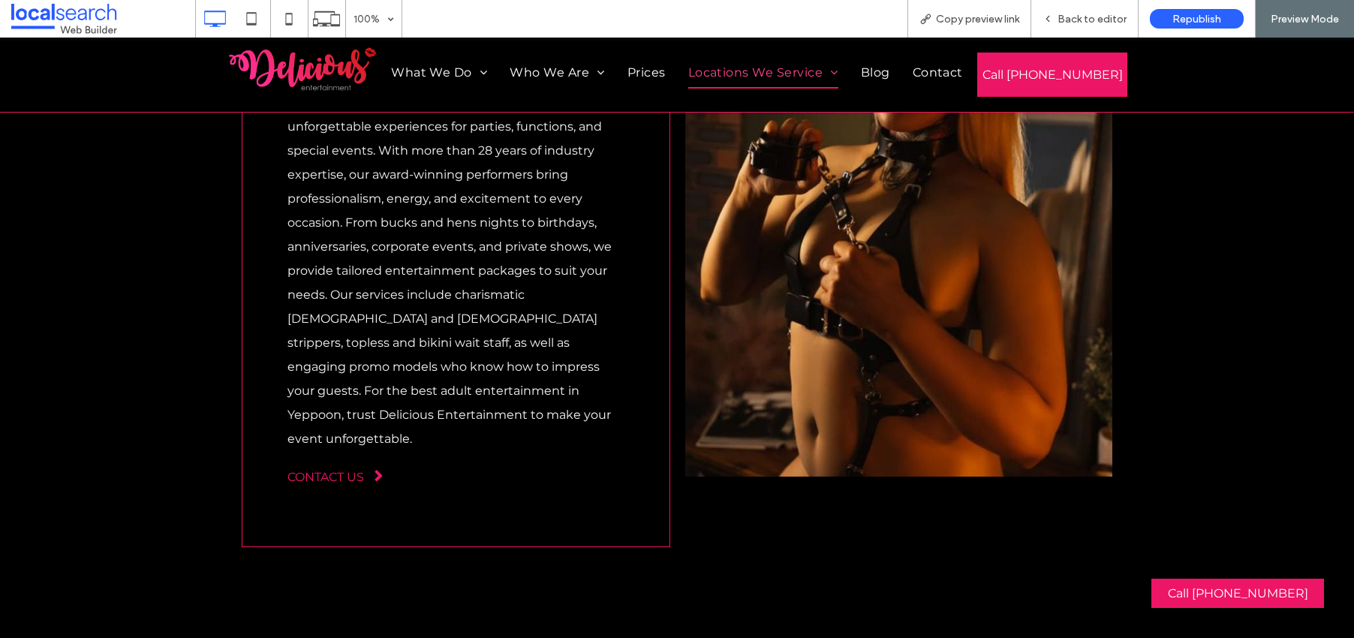
scroll to position [917, 0]
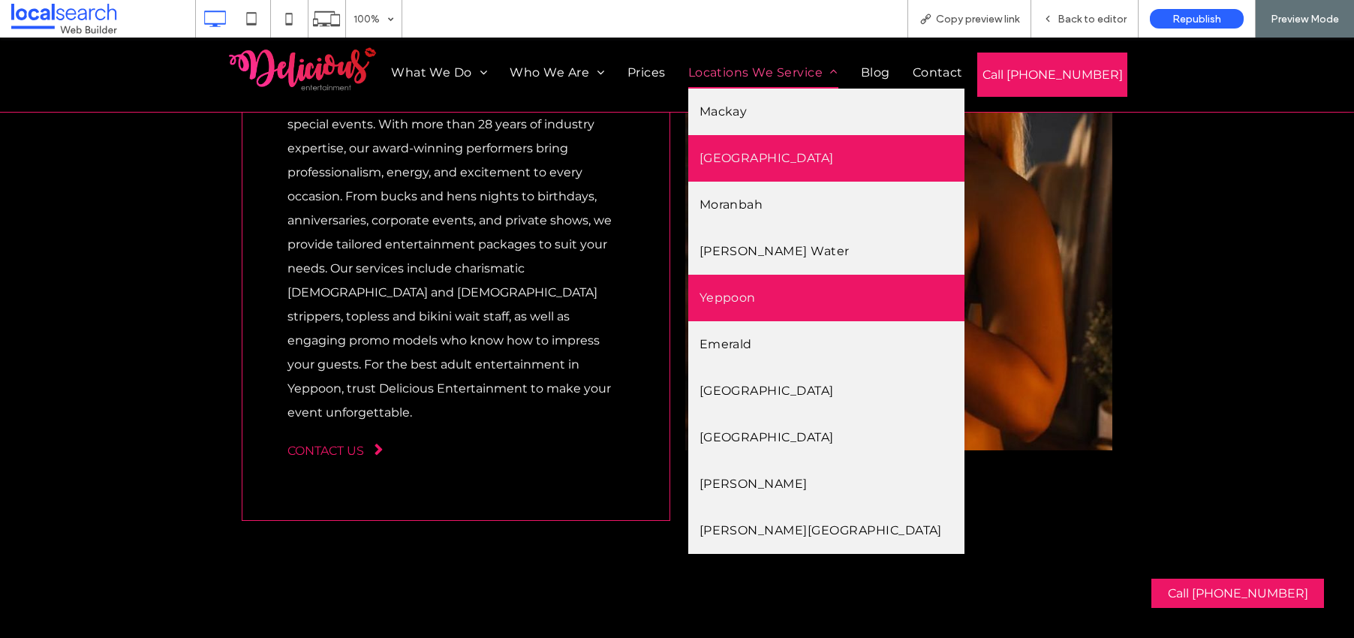
click at [743, 143] on link "Rockhampton" at bounding box center [827, 158] width 276 height 47
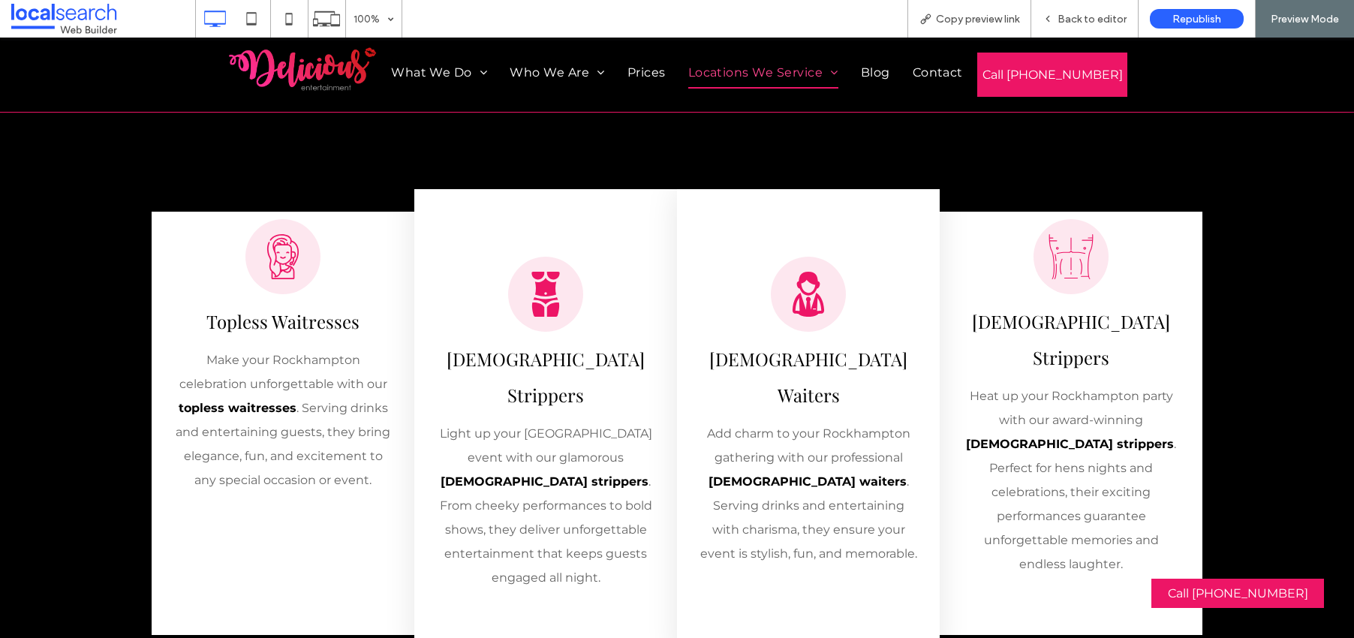
scroll to position [2198, 0]
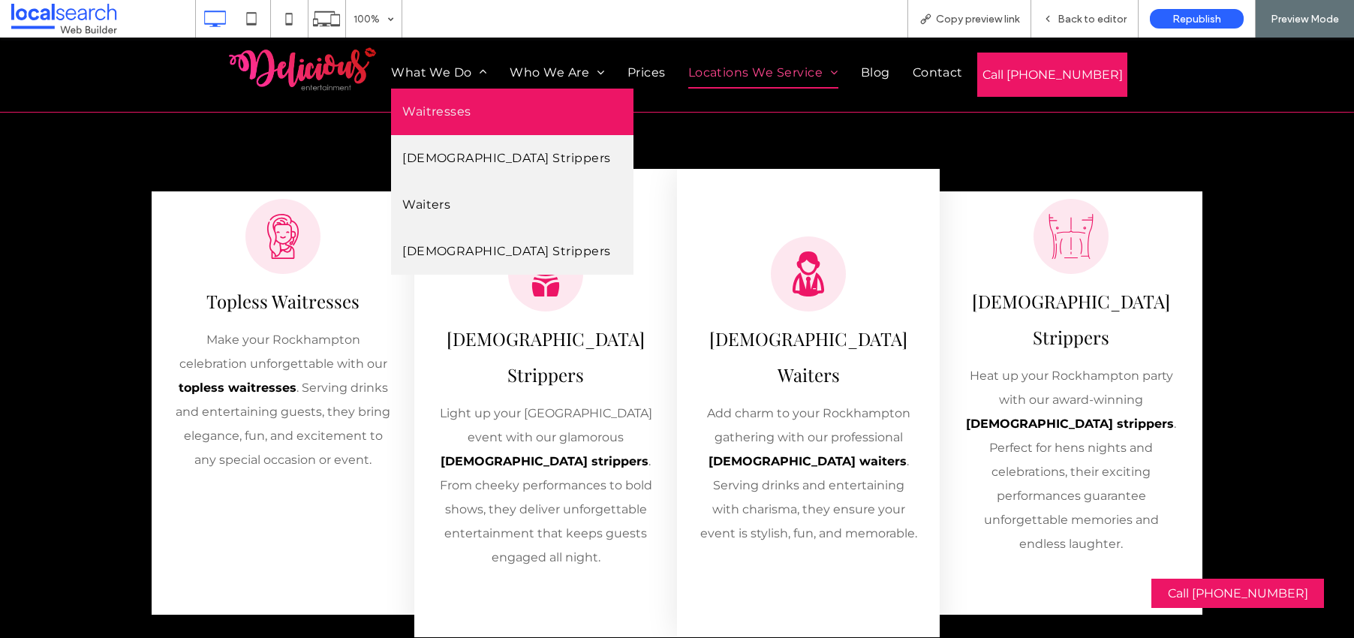
click at [447, 118] on span "Waitresses" at bounding box center [436, 112] width 69 height 24
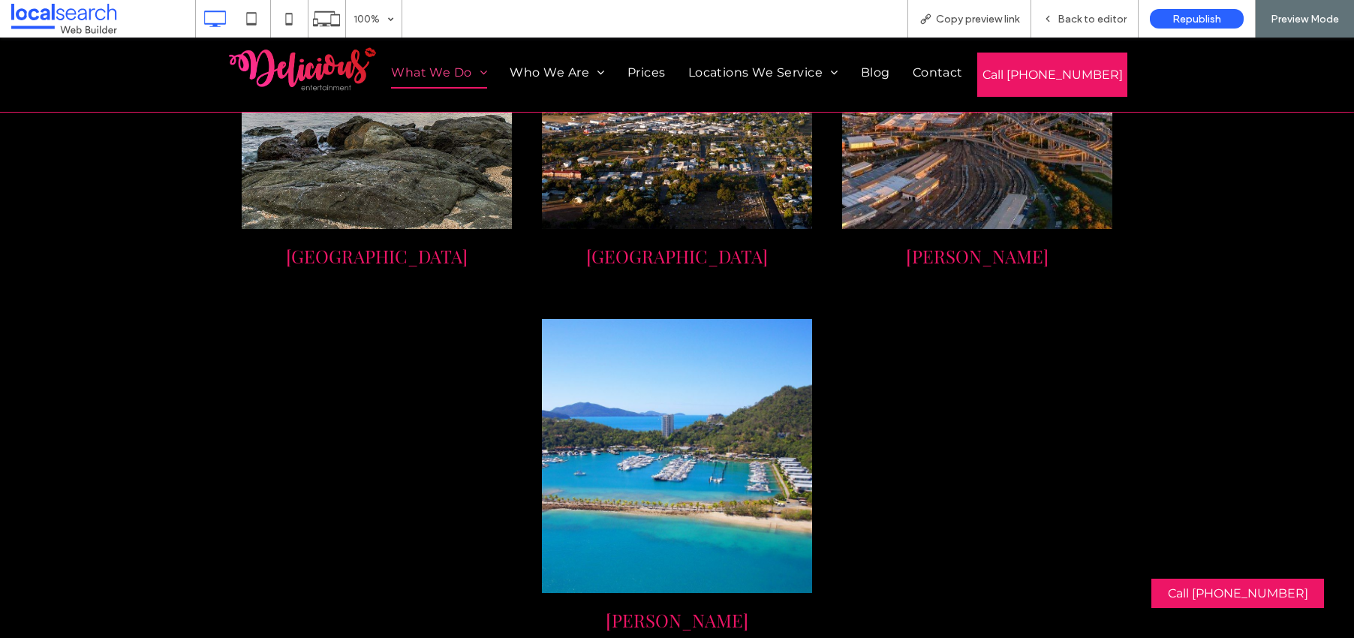
scroll to position [13873, 0]
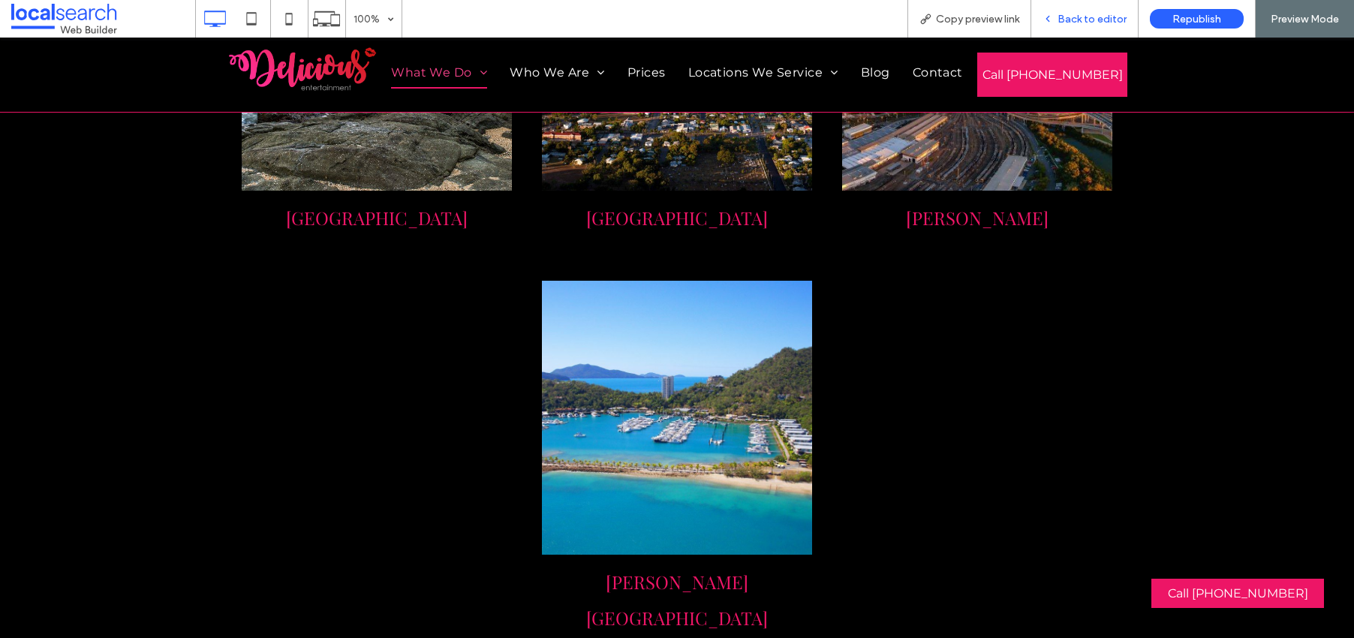
click at [1067, 9] on div "Back to editor" at bounding box center [1085, 19] width 107 height 38
click at [1088, 18] on span "Back to editor" at bounding box center [1092, 19] width 69 height 13
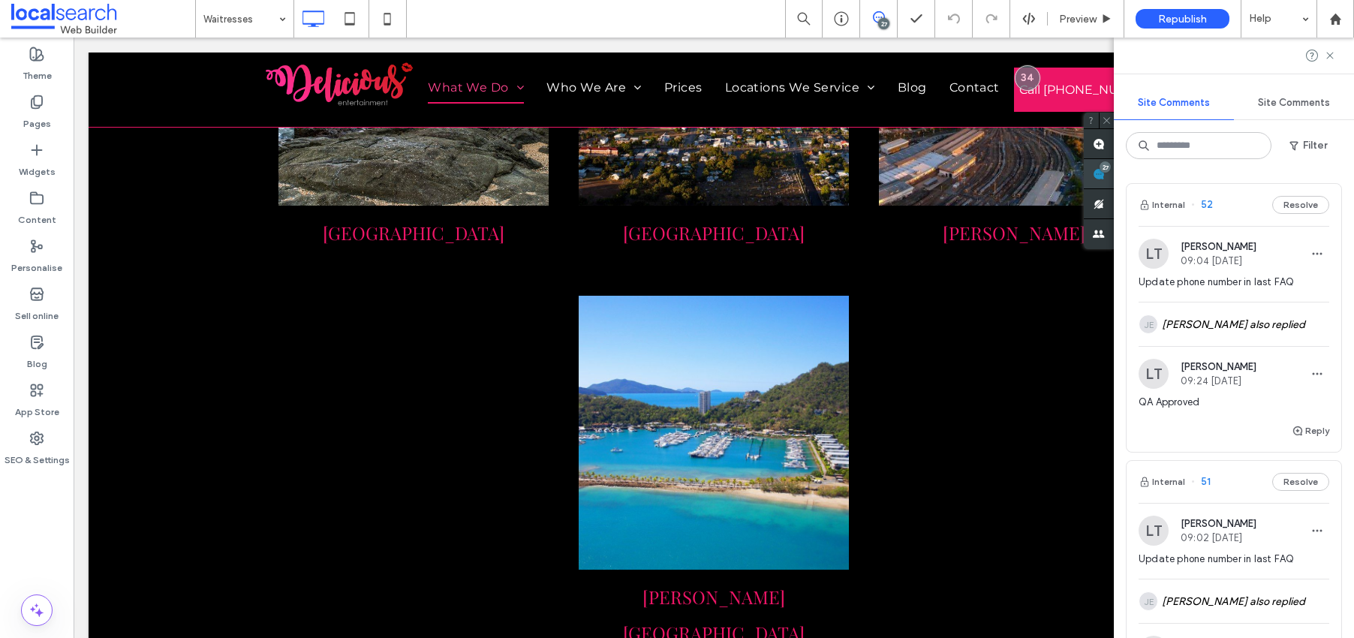
click at [1111, 168] on div "27" at bounding box center [1105, 166] width 11 height 11
click at [1186, 145] on button "Filter" at bounding box center [1309, 146] width 68 height 24
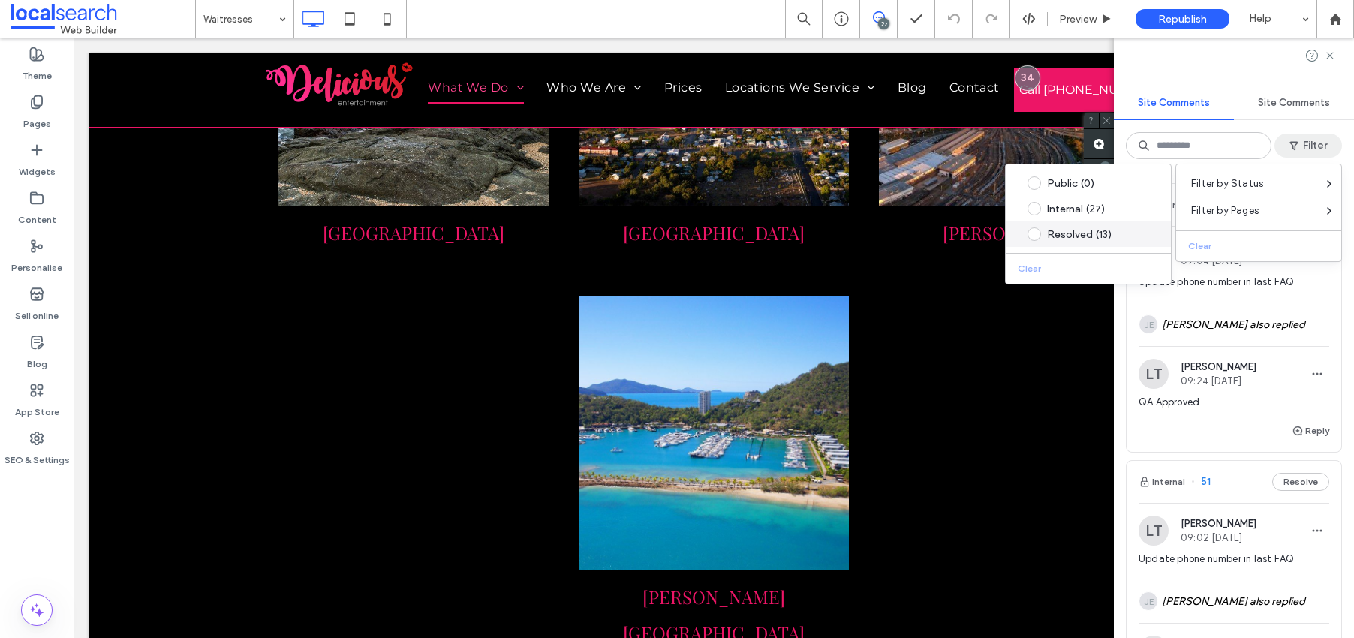
click at [1072, 234] on div "Resolved (13)" at bounding box center [1100, 234] width 106 height 13
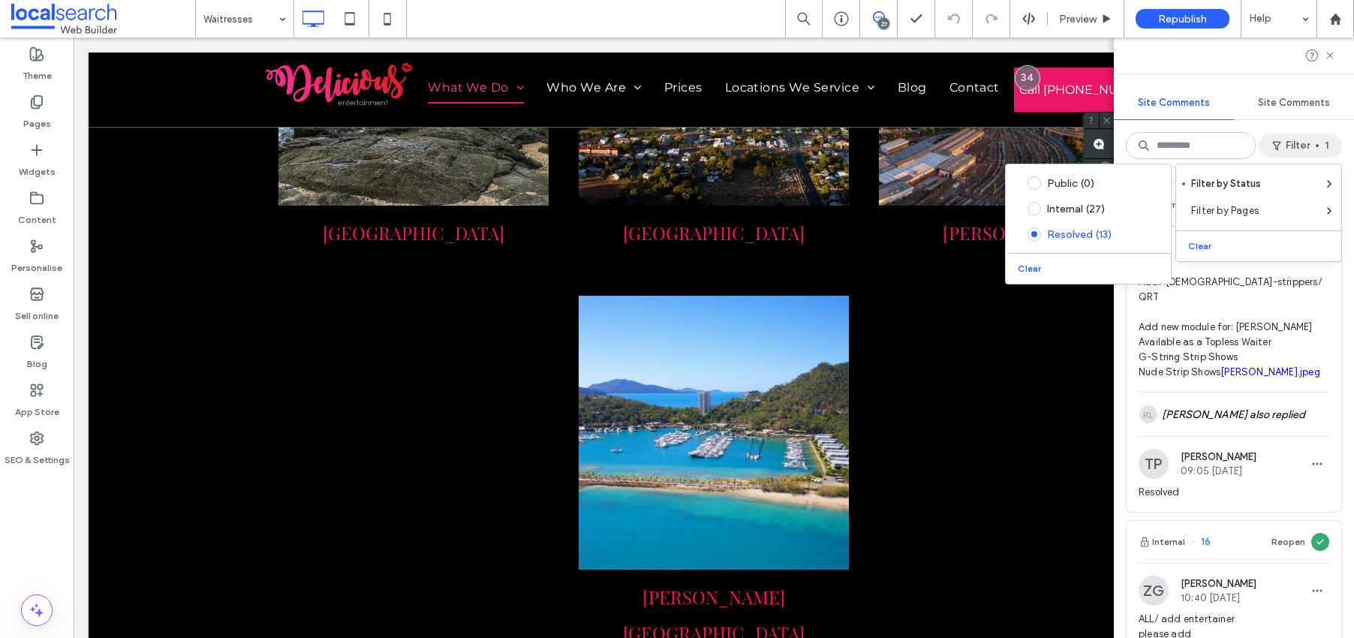
click at [1186, 248] on div "Clear" at bounding box center [1259, 243] width 165 height 25
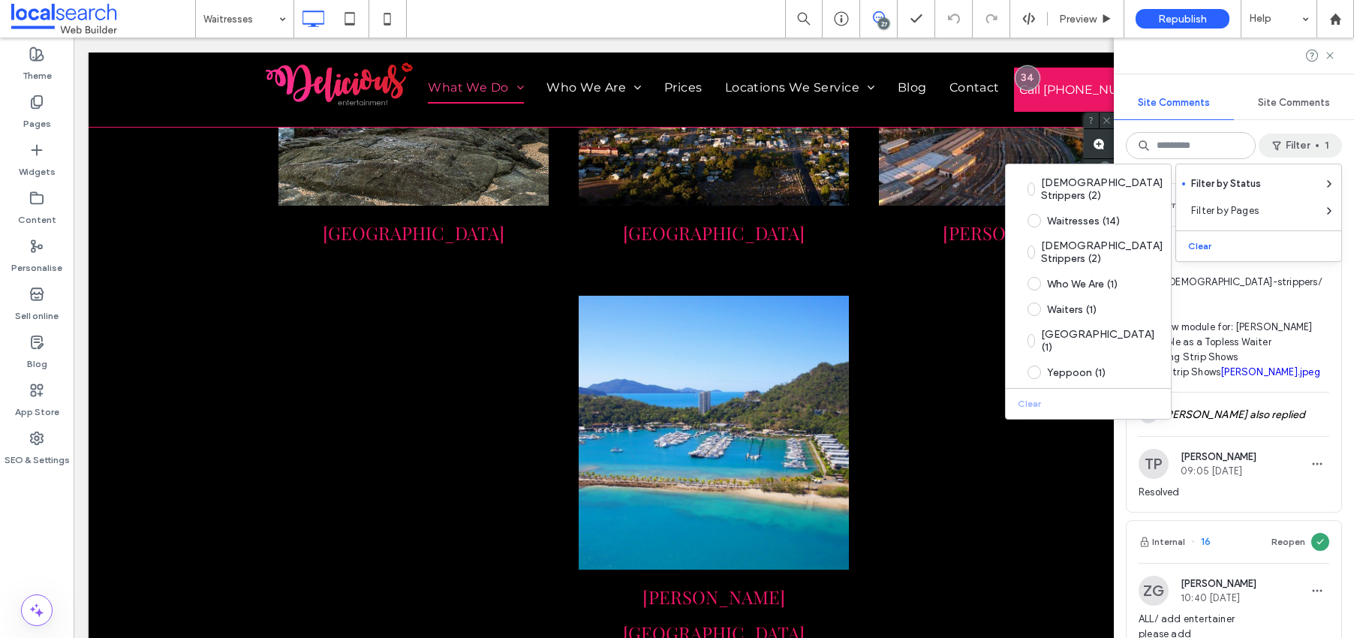
click at [1186, 276] on span "Add/ male-strippers/ QRT Add new module for: Dylan Available as a Topless Waite…" at bounding box center [1234, 327] width 191 height 105
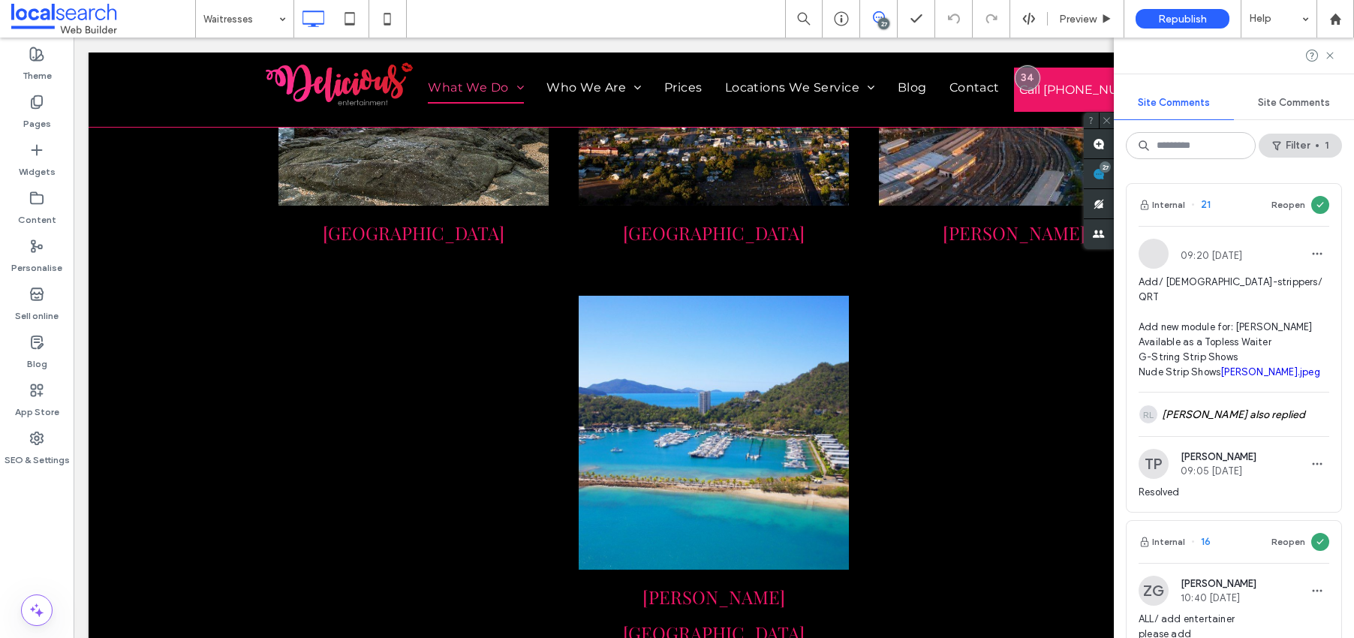
drag, startPoint x: 1189, startPoint y: 311, endPoint x: 1195, endPoint y: 327, distance: 16.6
click at [1186, 311] on span "Add/ male-strippers/ QRT Add new module for: Dylan Available as a Topless Waite…" at bounding box center [1234, 327] width 191 height 105
click at [1186, 142] on button "Filter 1" at bounding box center [1300, 146] width 83 height 24
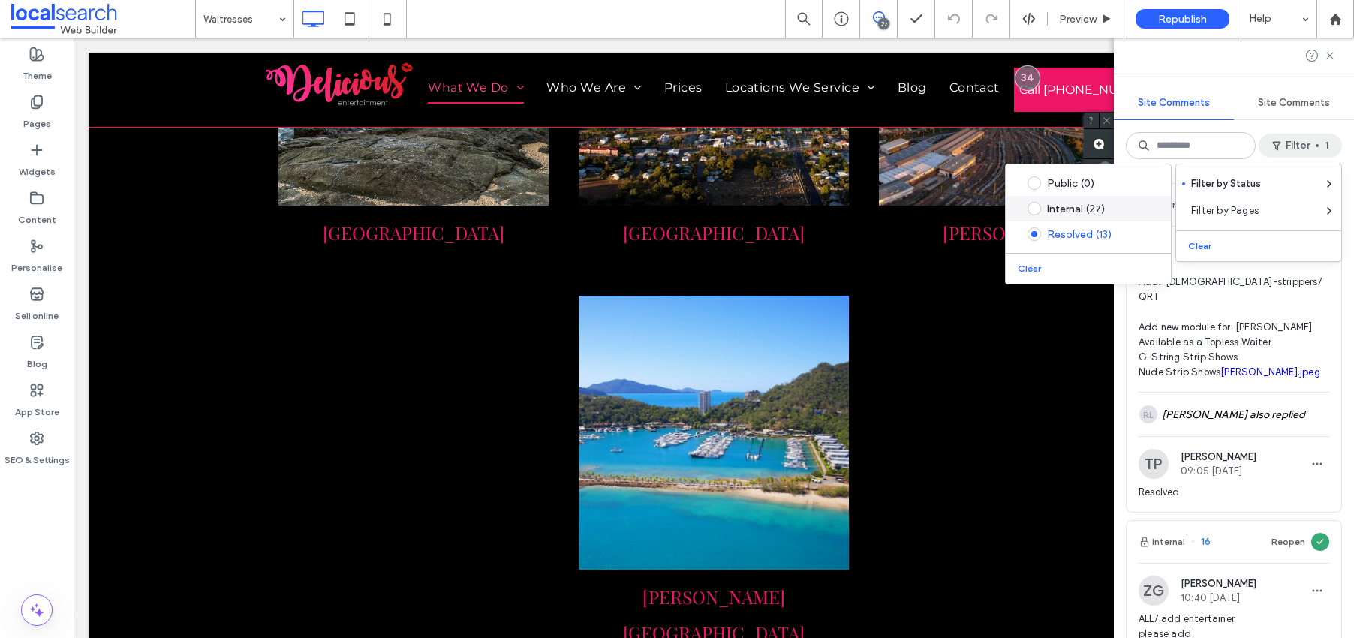
click at [1035, 203] on span at bounding box center [1035, 209] width 14 height 14
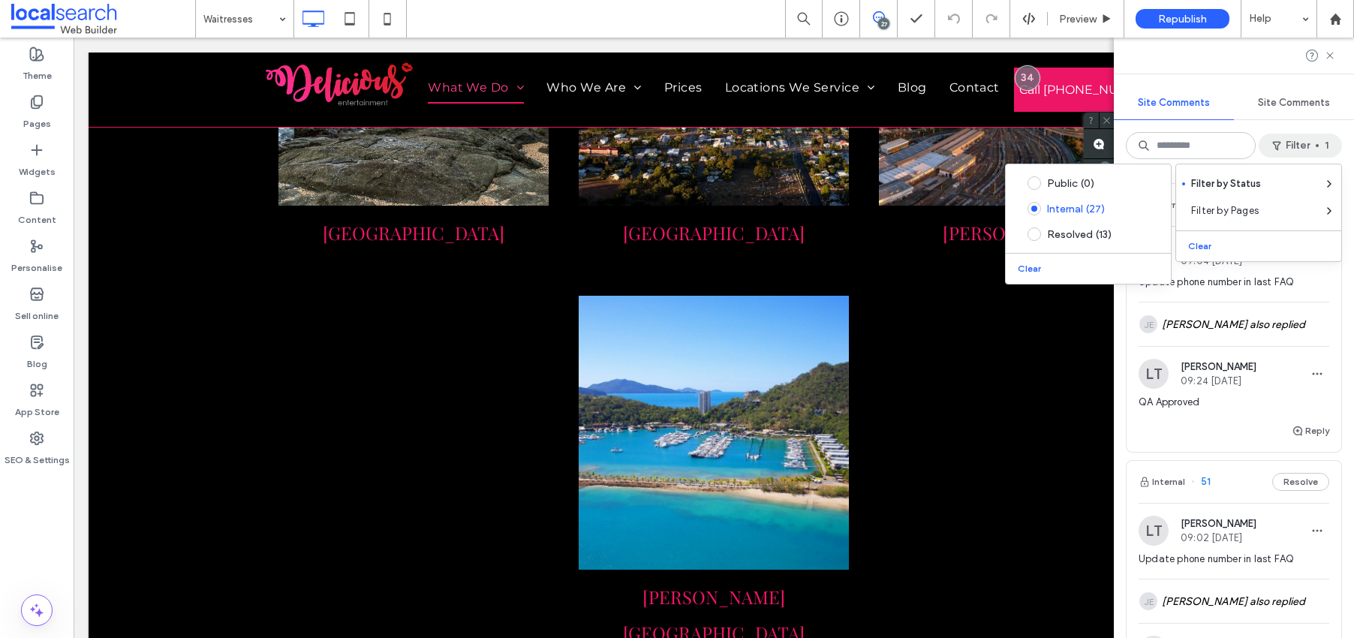
click at [1186, 115] on div "Site Comments" at bounding box center [1294, 102] width 120 height 33
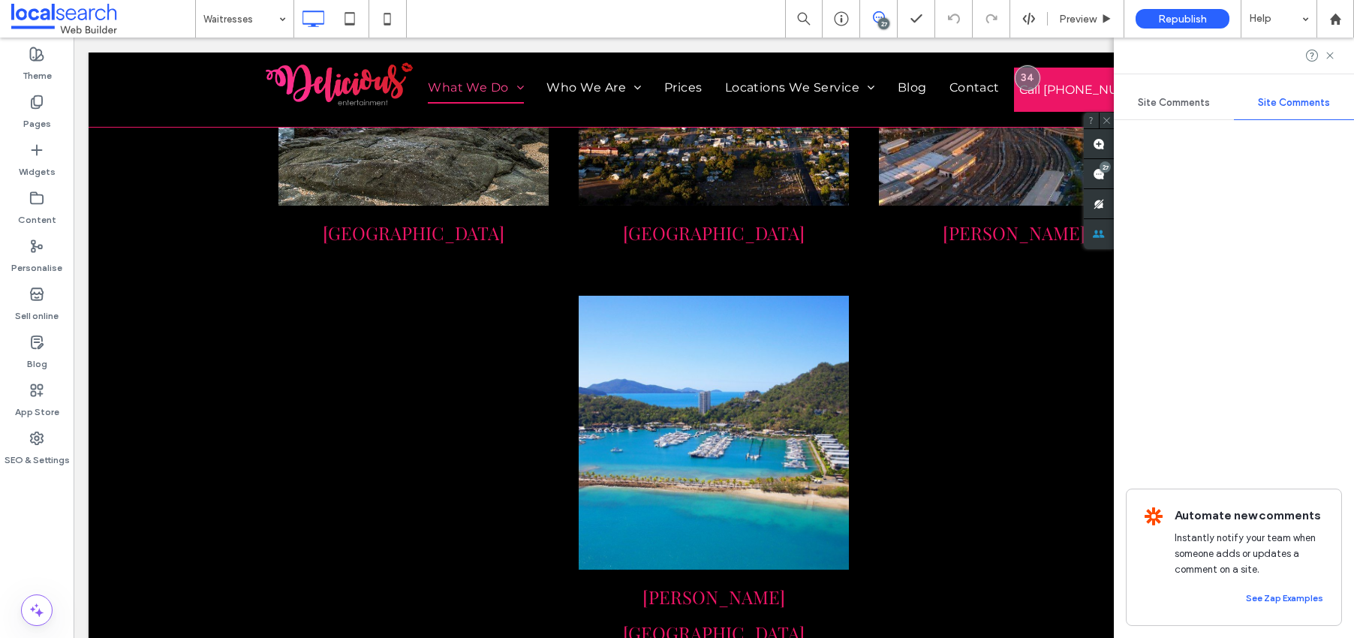
click at [1186, 104] on span "Site Comments" at bounding box center [1294, 103] width 72 height 12
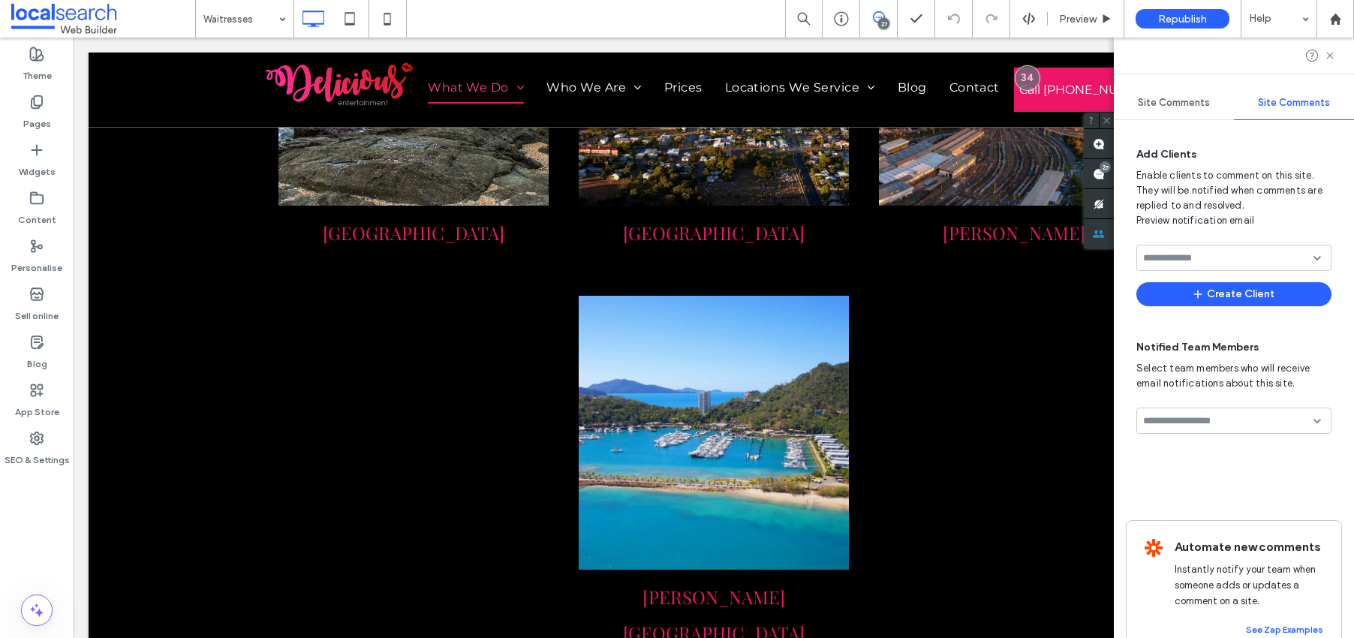
click at [1156, 104] on span "Site Comments" at bounding box center [1174, 103] width 72 height 12
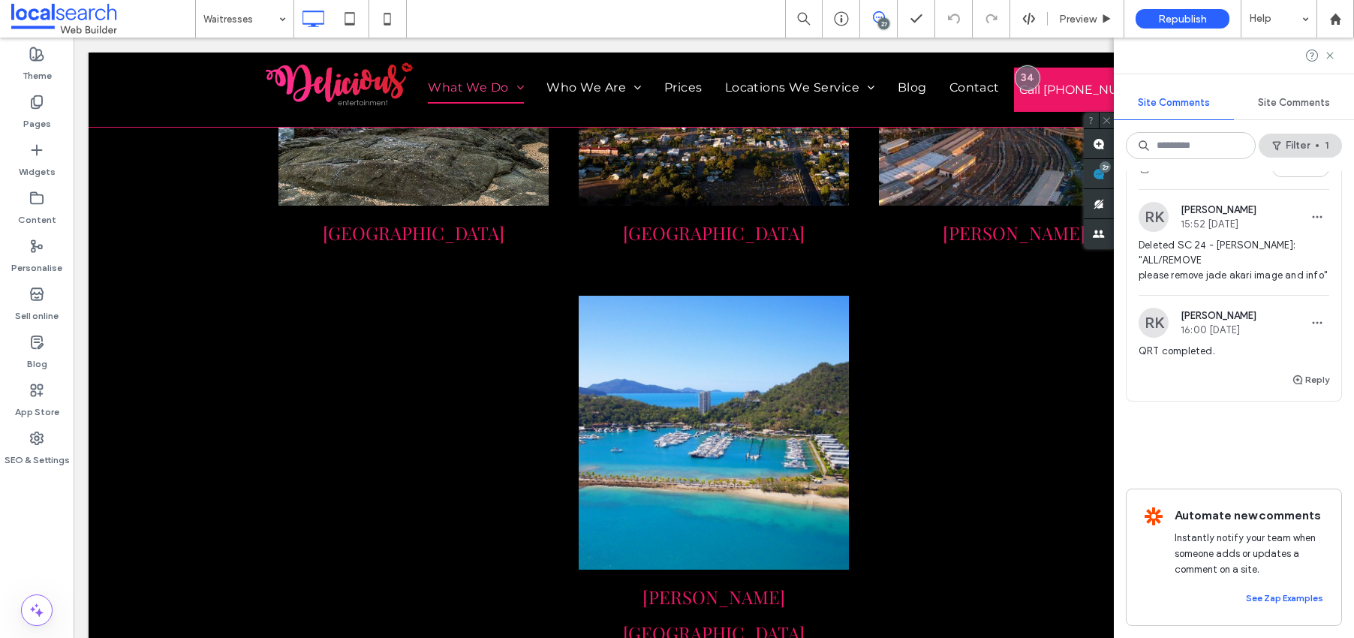
scroll to position [8818, 0]
click at [1186, 283] on span "Deleted SC 24 - Bridie Mallon: "ALL/REMOVE please remove jade akari image and i…" at bounding box center [1234, 260] width 191 height 45
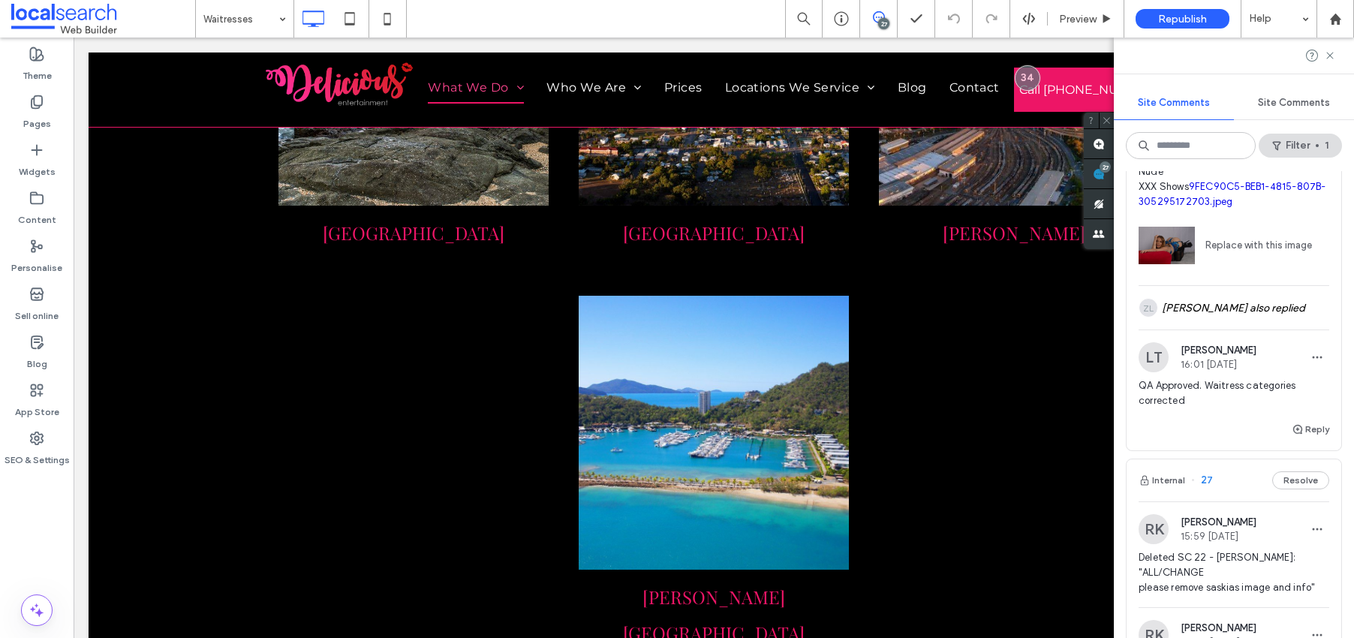
scroll to position [7914, 0]
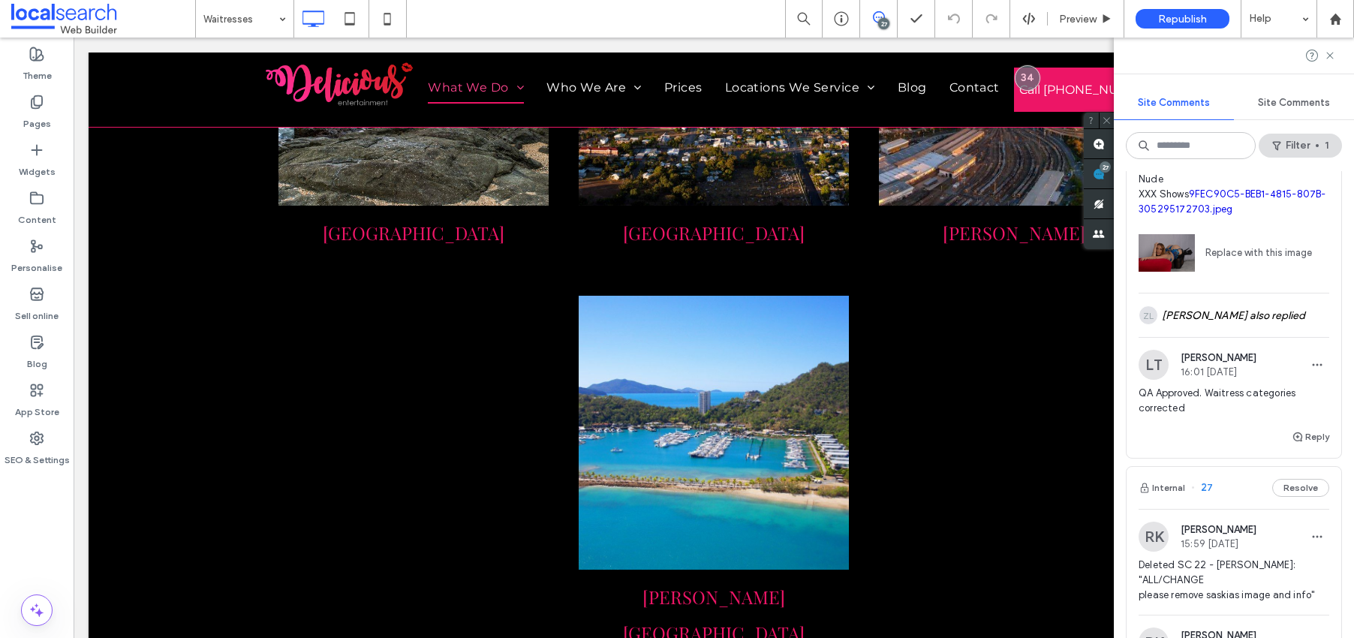
click at [1186, 217] on span "ALL/ADD add person Dreamy Waitress: Promo, Bikini, Lingerie, Topless & Nude XXX…" at bounding box center [1234, 164] width 191 height 105
click at [1186, 337] on div "ZL Zandra Laurente also replied" at bounding box center [1234, 316] width 191 height 44
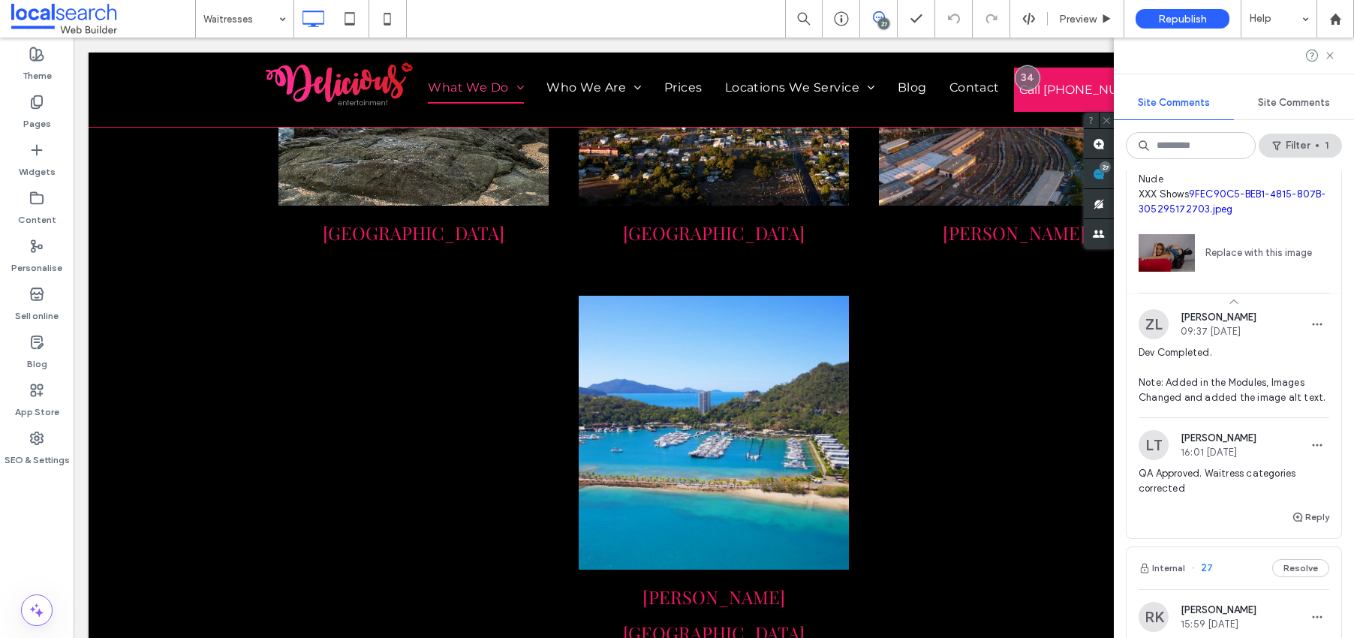
click at [1186, 405] on span "Dev Completed. Note: Added in the Modules, Images Changed and added the image a…" at bounding box center [1234, 375] width 191 height 60
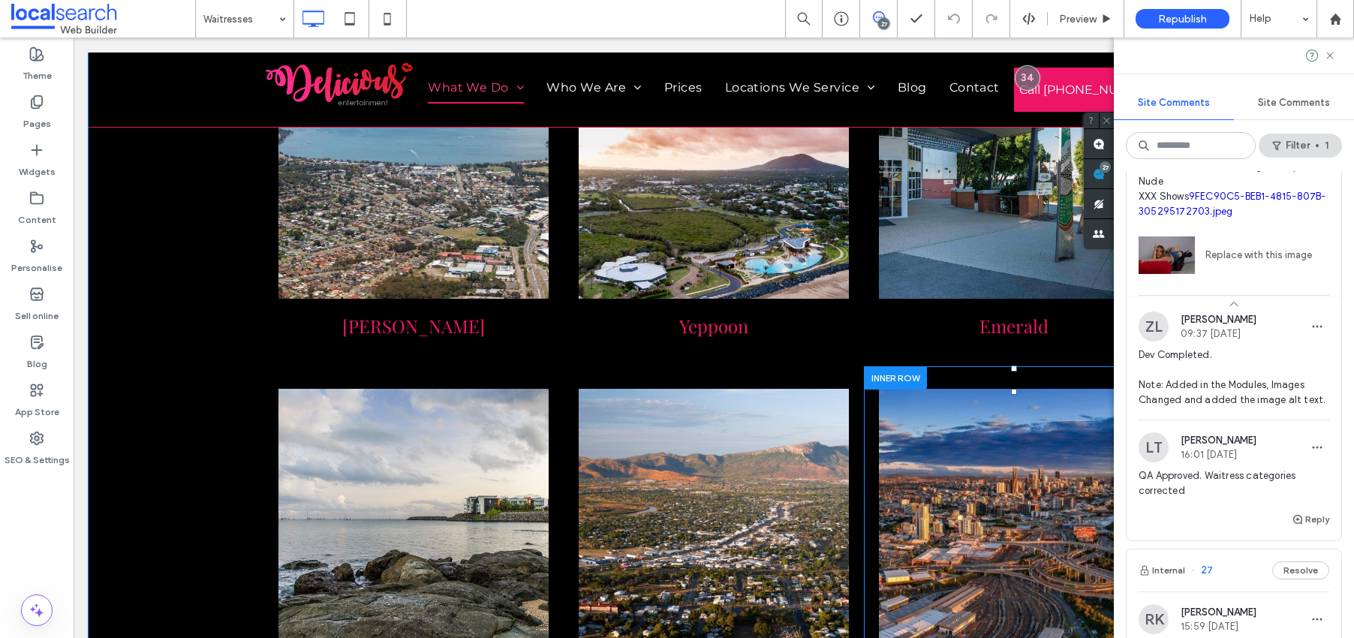
scroll to position [13412, 0]
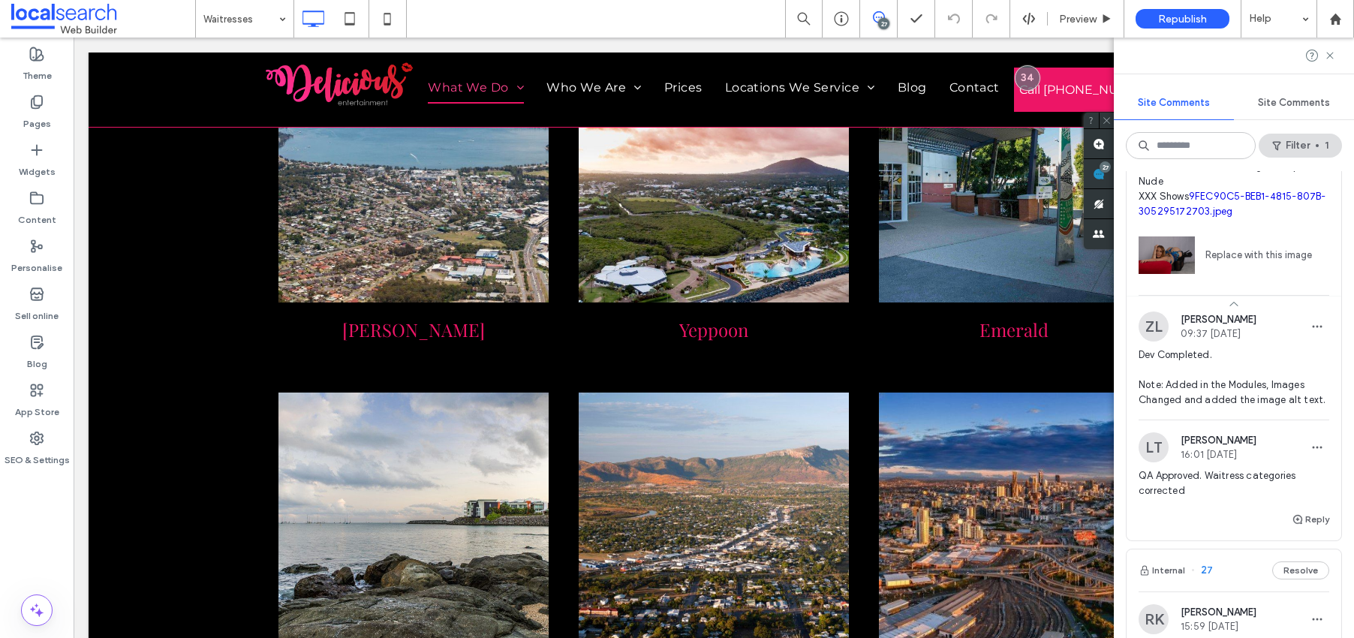
click at [1186, 219] on span "ALL/ADD add person Dreamy Waitress: Promo, Bikini, Lingerie, Topless & Nude XXX…" at bounding box center [1234, 166] width 191 height 105
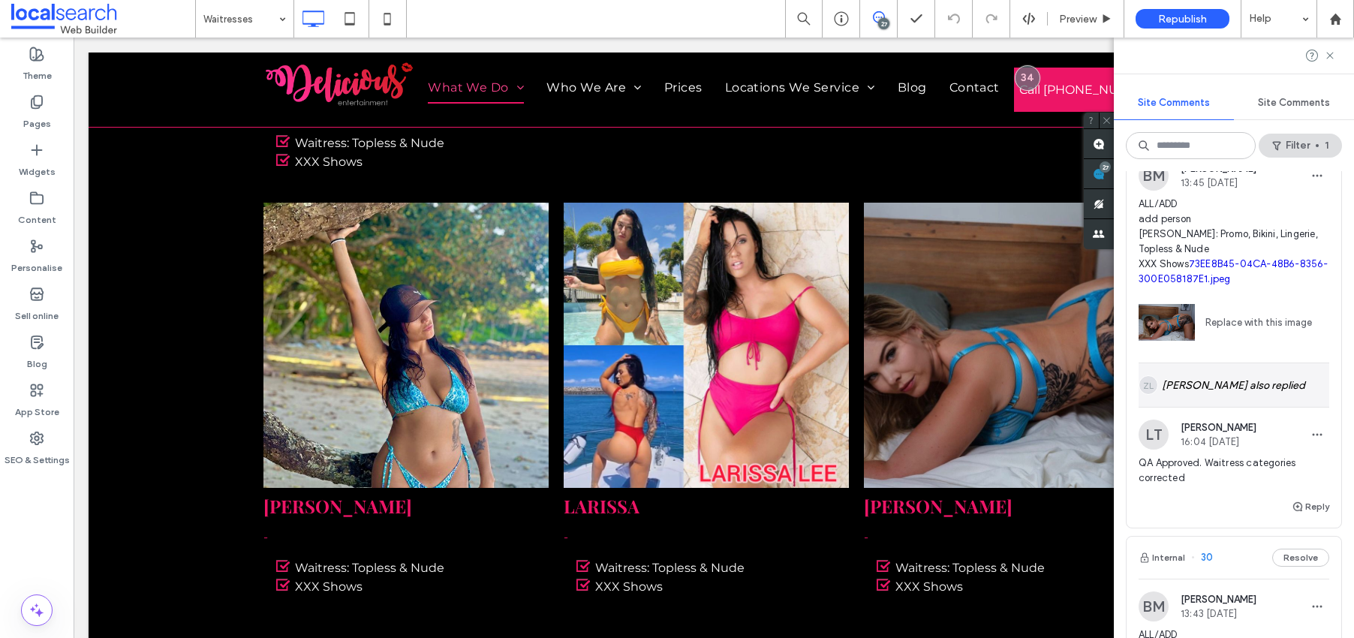
scroll to position [6578, 0]
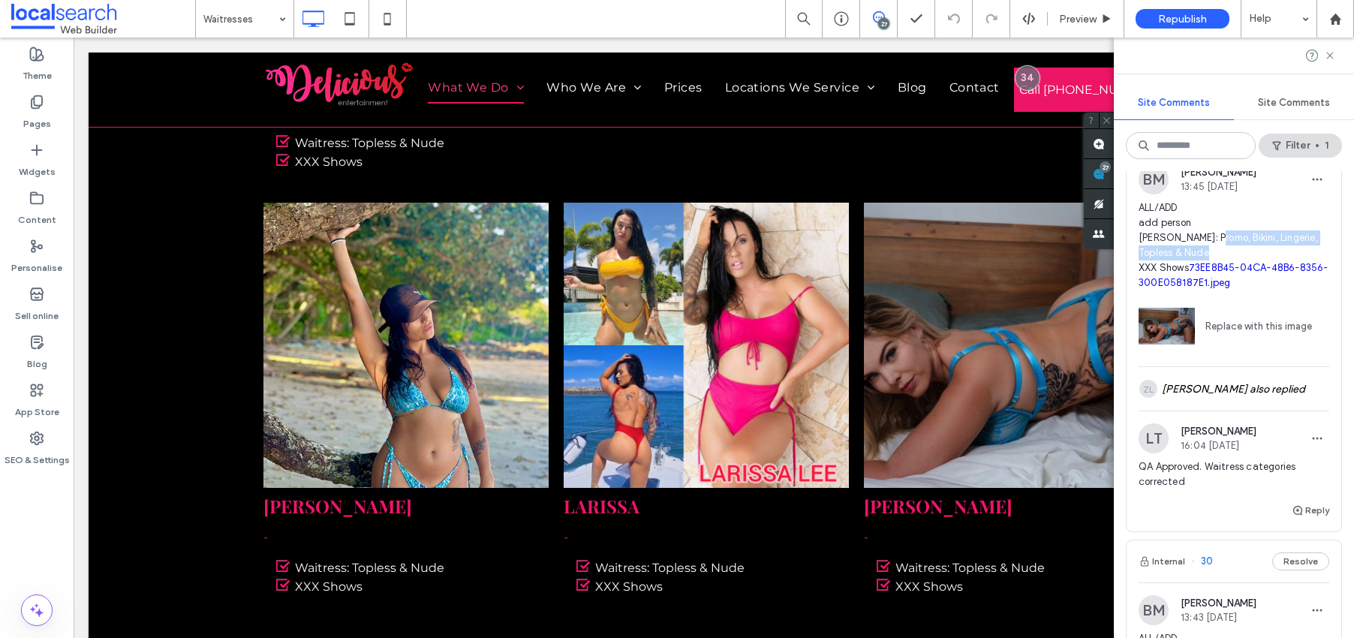
drag, startPoint x: 1186, startPoint y: 300, endPoint x: 1239, endPoint y: 310, distance: 53.6
click at [1186, 291] on span "ALL/ADD add person Zara Waitress: Promo, Bikini, Lingerie, Topless & Nude XXX S…" at bounding box center [1234, 245] width 191 height 90
drag, startPoint x: 1136, startPoint y: 295, endPoint x: 1190, endPoint y: 309, distance: 55.9
click at [1186, 309] on div "BM Bridie Mallon 13:45 Aug 27 2025 ALL/ADD add person Zara Waitress: Promo, Bik…" at bounding box center [1234, 265] width 215 height 202
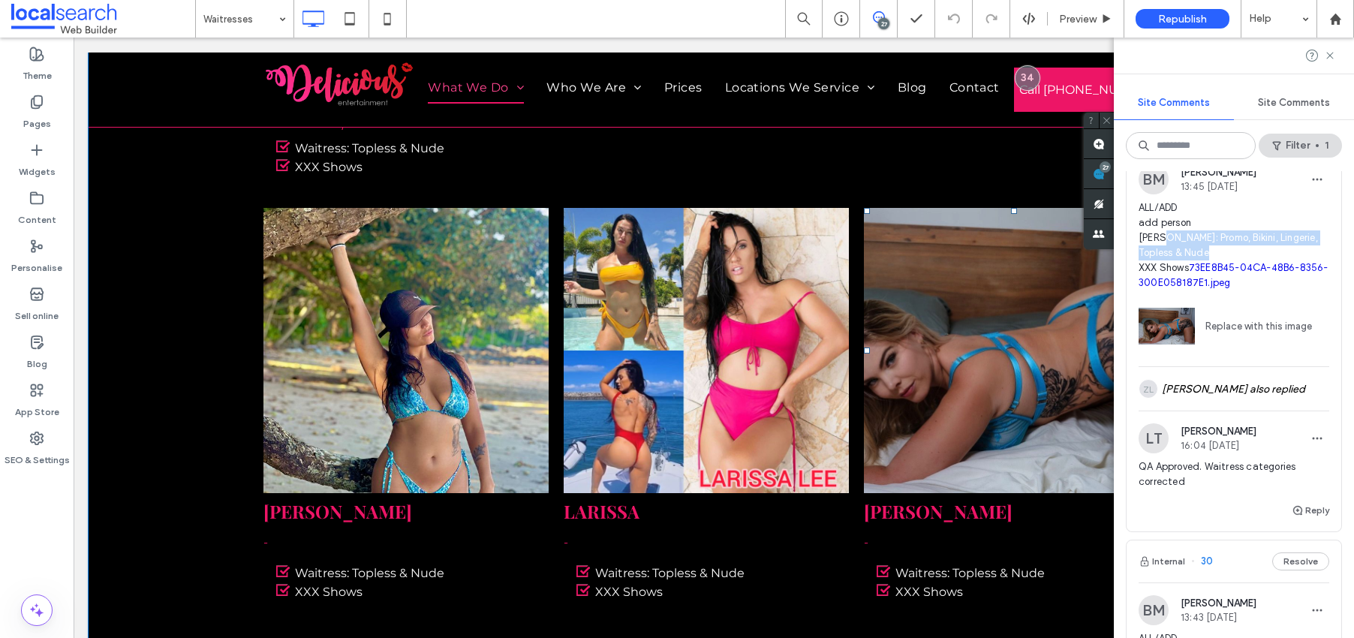
scroll to position [6956, 0]
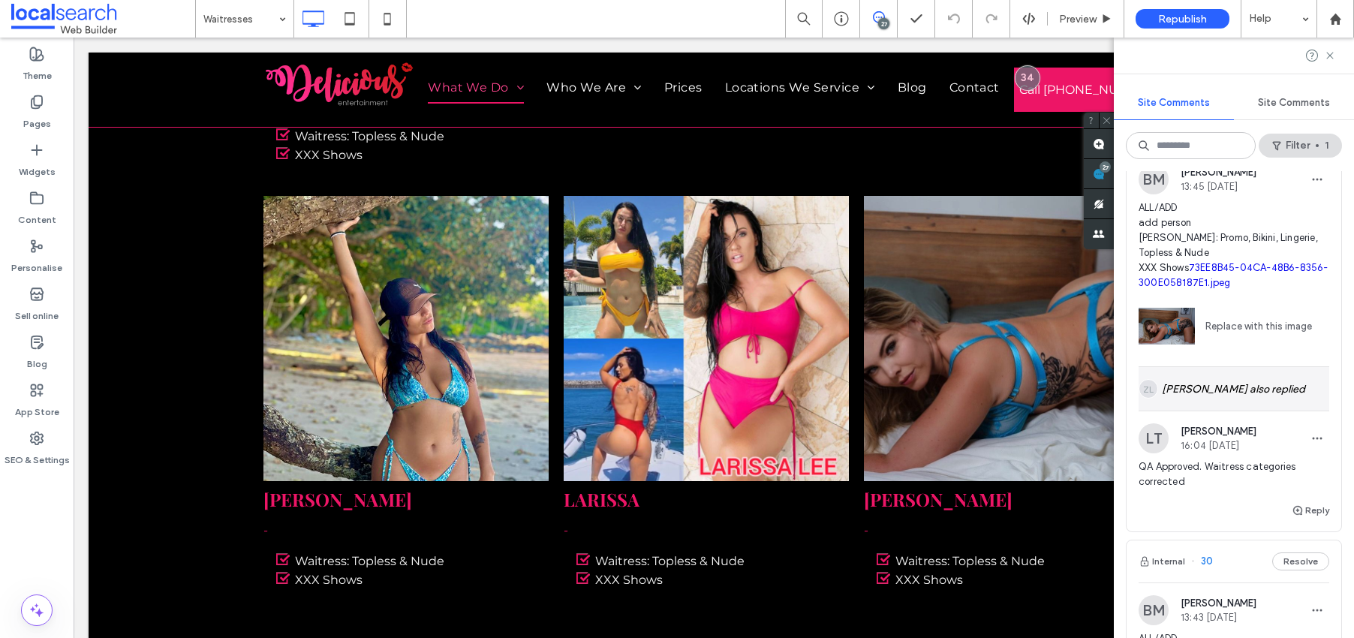
click at [1186, 411] on div "ZL Zandra Laurente also replied" at bounding box center [1234, 389] width 191 height 44
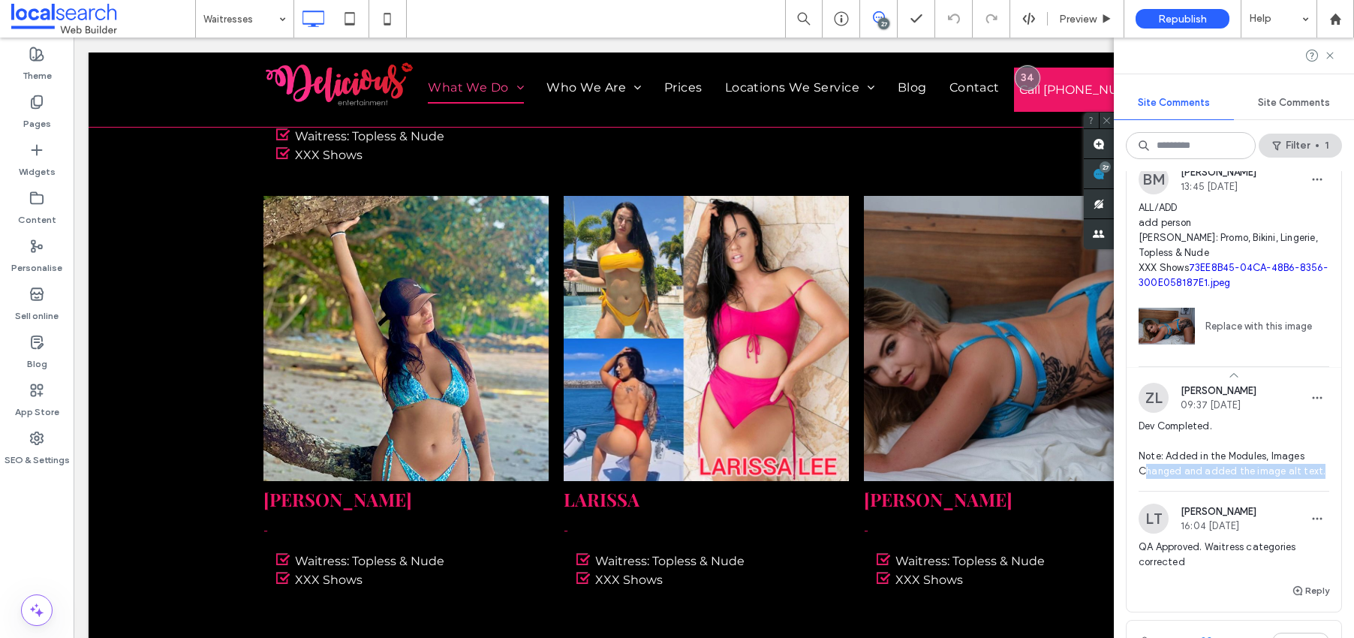
drag, startPoint x: 1161, startPoint y: 535, endPoint x: 1320, endPoint y: 544, distance: 159.4
click at [1186, 479] on span "Dev Completed. Note: Added in the Modules, Images Changed and added the image a…" at bounding box center [1234, 449] width 191 height 60
drag, startPoint x: 1140, startPoint y: 270, endPoint x: 1196, endPoint y: 276, distance: 56.6
click at [1186, 272] on span "ALL/ADD add person Zara Waitress: Promo, Bikini, Lingerie, Topless & Nude XXX S…" at bounding box center [1234, 245] width 191 height 90
drag, startPoint x: 1144, startPoint y: 285, endPoint x: 1147, endPoint y: 301, distance: 16.7
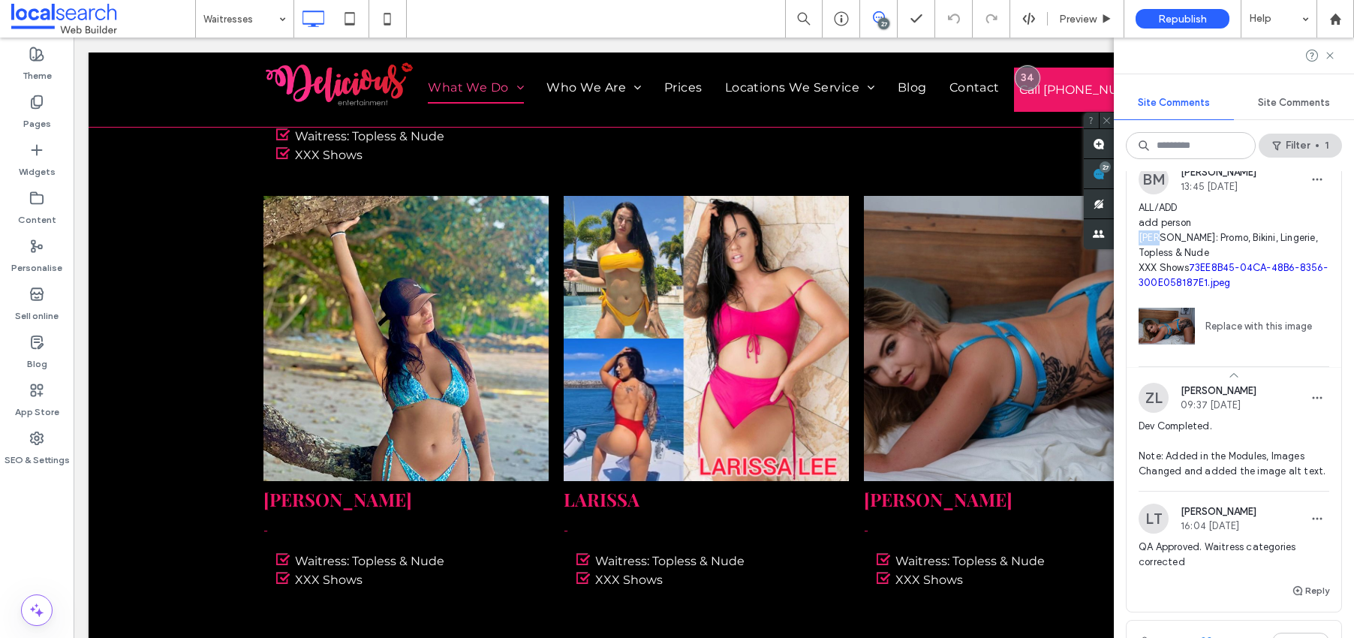
click at [1166, 286] on span "ALL/ADD add person Zara Waitress: Promo, Bikini, Lingerie, Topless & Nude XXX S…" at bounding box center [1234, 245] width 191 height 90
drag, startPoint x: 1138, startPoint y: 298, endPoint x: 1181, endPoint y: 310, distance: 44.5
click at [1181, 309] on div "BM Bridie Mallon 13:45 Aug 27 2025 ALL/ADD add person Zara Waitress: Promo, Bik…" at bounding box center [1234, 265] width 215 height 202
drag, startPoint x: 1189, startPoint y: 328, endPoint x: 1134, endPoint y: 304, distance: 59.8
click at [1134, 303] on div "BM Bridie Mallon 13:45 Aug 27 2025 ALL/ADD add person Zara Waitress: Promo, Bik…" at bounding box center [1234, 265] width 215 height 202
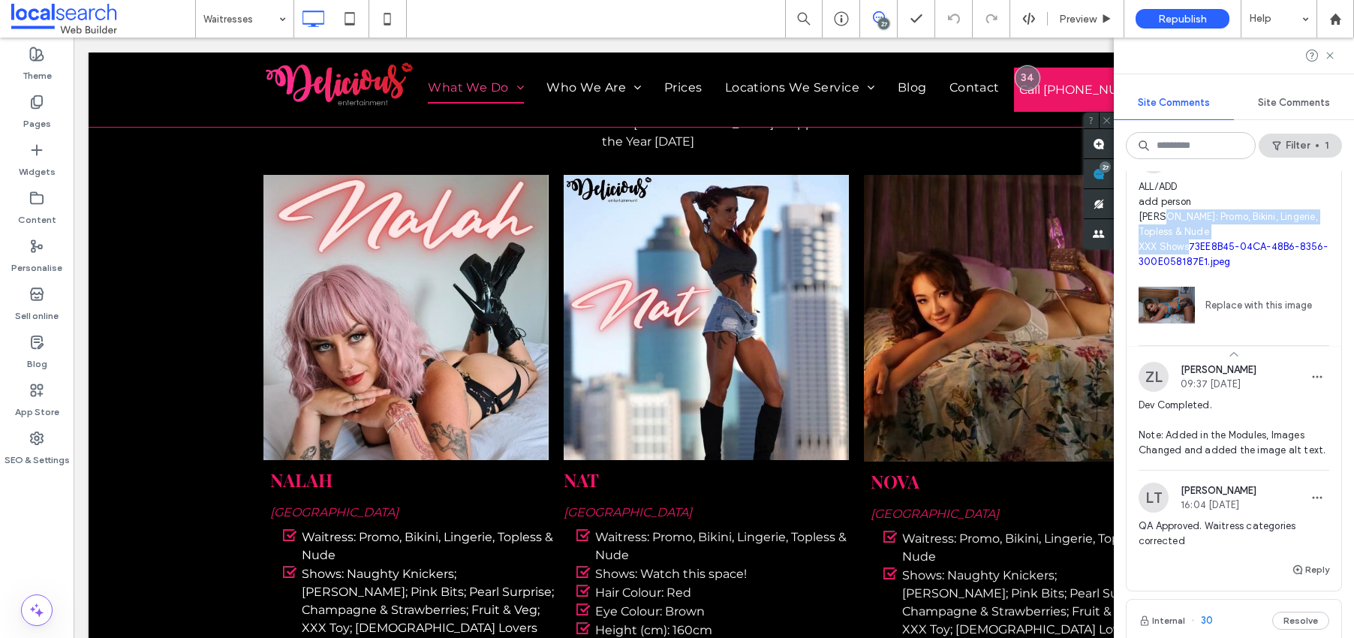
scroll to position [6599, 0]
drag, startPoint x: 1143, startPoint y: 259, endPoint x: 1170, endPoint y: 261, distance: 27.1
click at [1167, 260] on span "ALL/ADD add person Zara Waitress: Promo, Bikini, Lingerie, Topless & Nude XXX S…" at bounding box center [1234, 224] width 191 height 90
drag, startPoint x: 1139, startPoint y: 279, endPoint x: 1187, endPoint y: 302, distance: 53.4
click at [1186, 270] on span "ALL/ADD add person Zara Waitress: Promo, Bikini, Lingerie, Topless & Nude XXX S…" at bounding box center [1234, 224] width 191 height 90
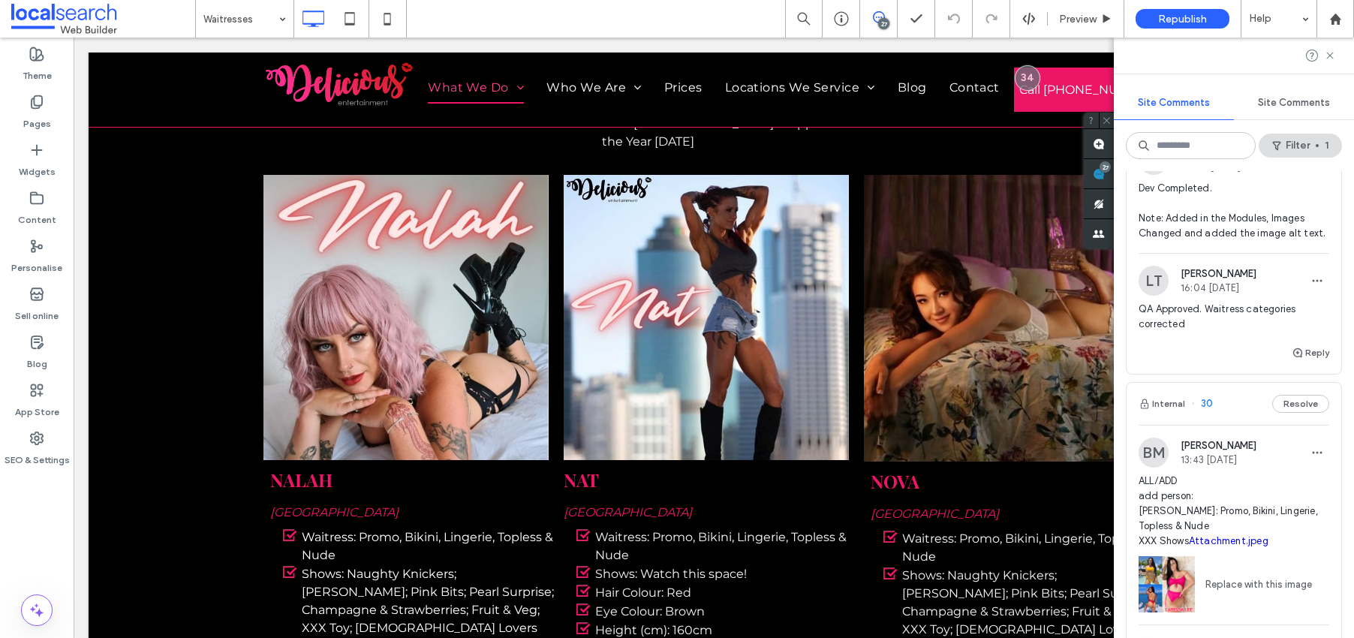
scroll to position [6818, 0]
